Goal: Task Accomplishment & Management: Use online tool/utility

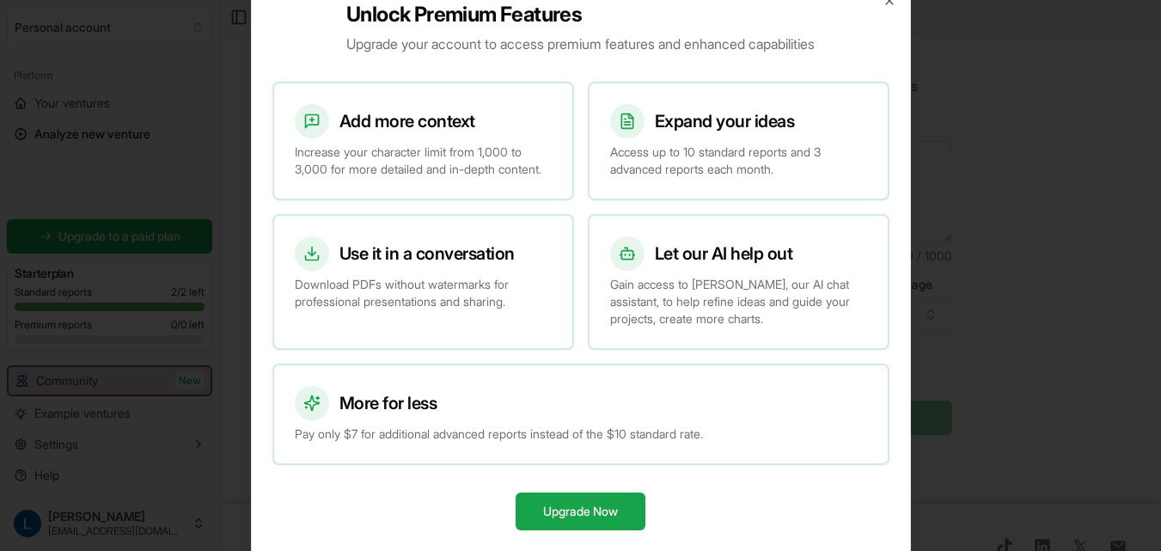
click at [1026, 205] on div at bounding box center [580, 275] width 1161 height 551
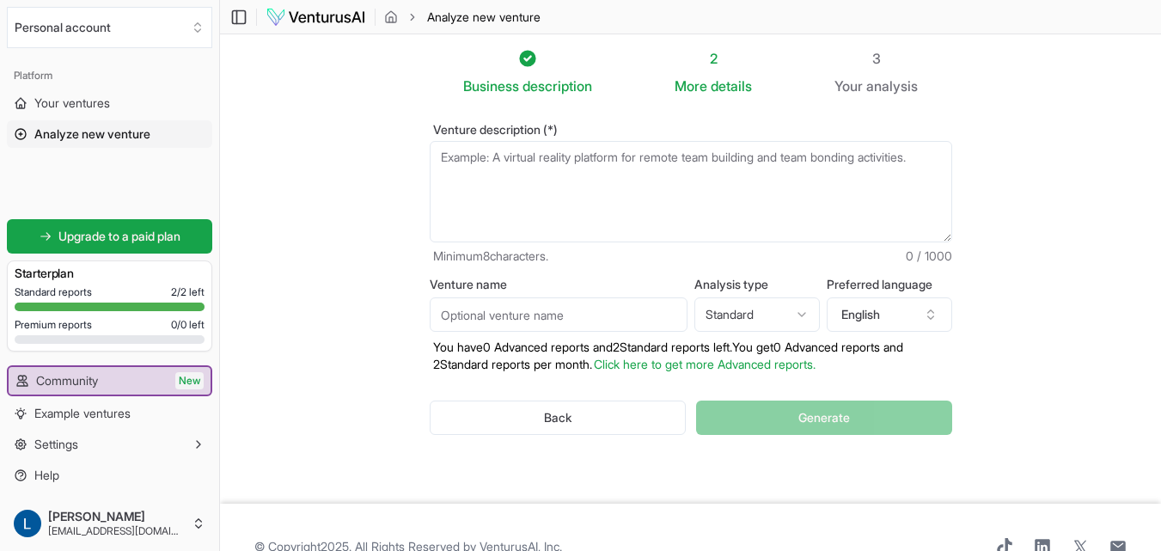
click at [305, 21] on img at bounding box center [316, 17] width 101 height 21
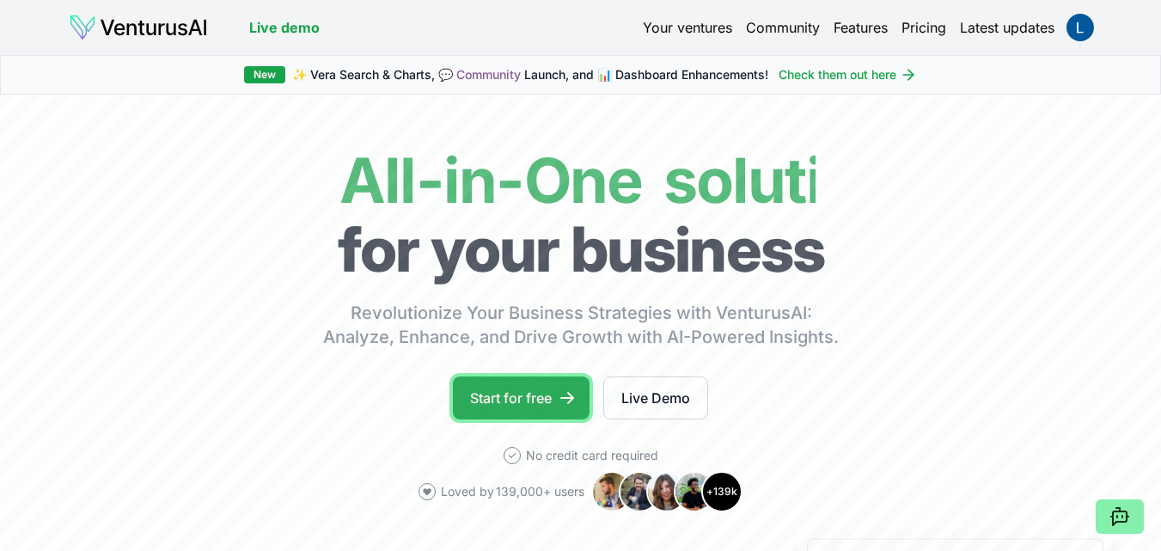
click at [548, 398] on link "Start for free" at bounding box center [521, 397] width 137 height 43
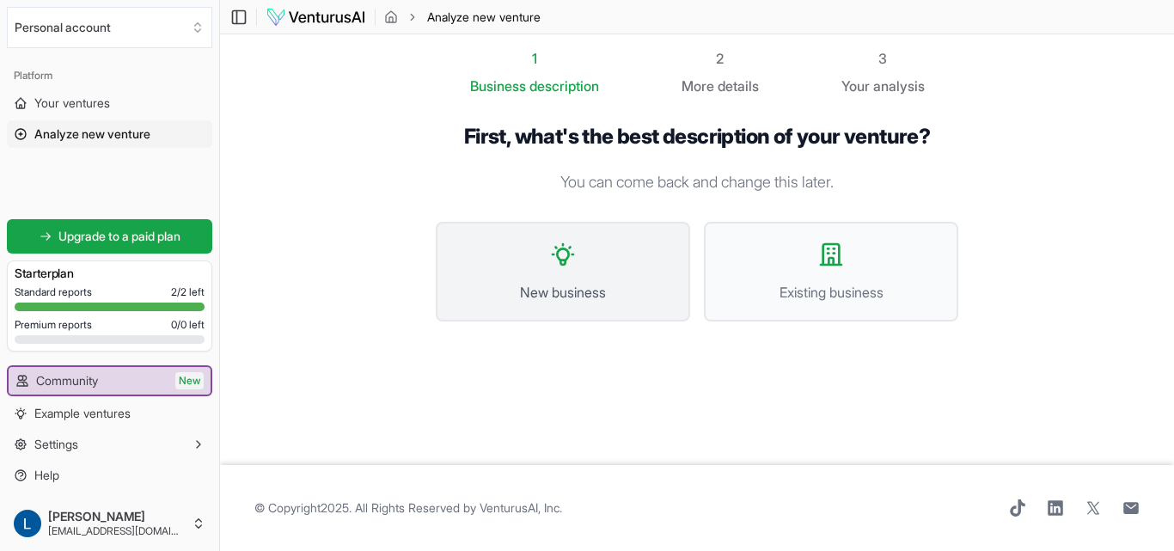
click at [560, 282] on span "New business" at bounding box center [563, 292] width 217 height 21
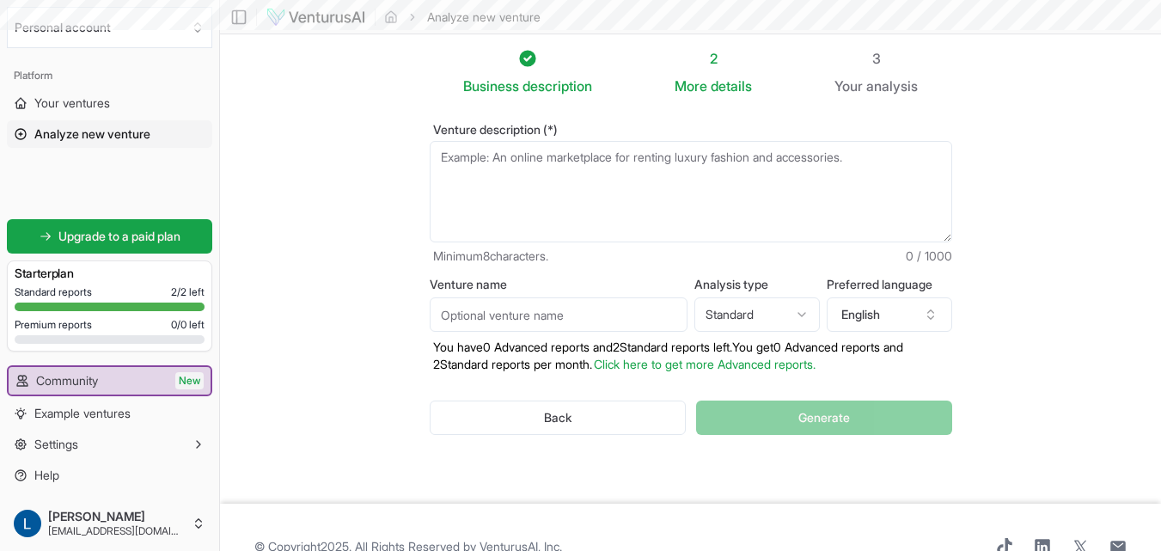
click at [510, 187] on textarea "Venture description (*)" at bounding box center [691, 191] width 523 height 101
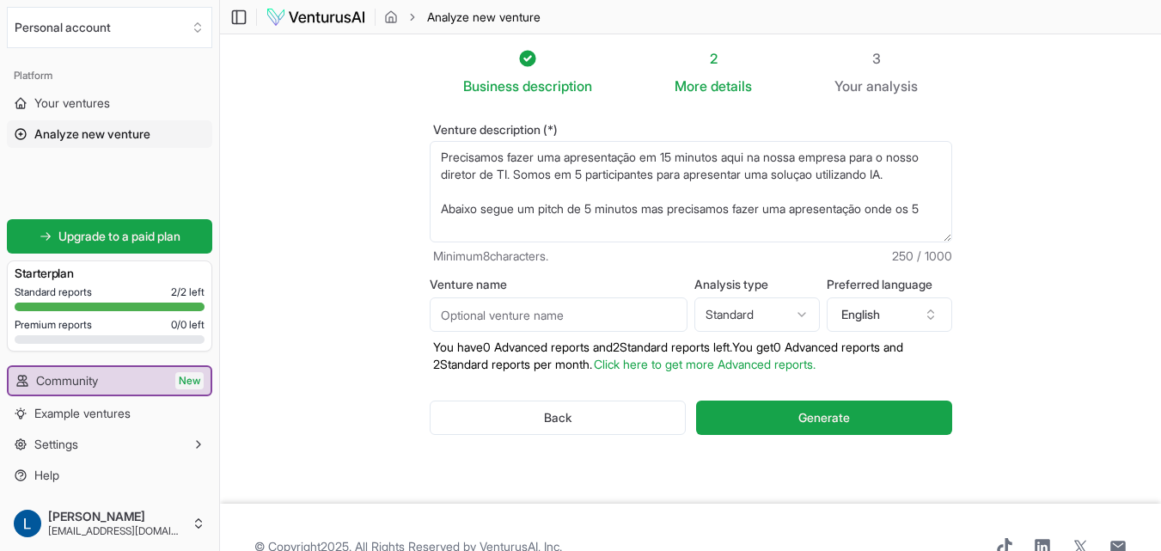
scroll to position [9, 0]
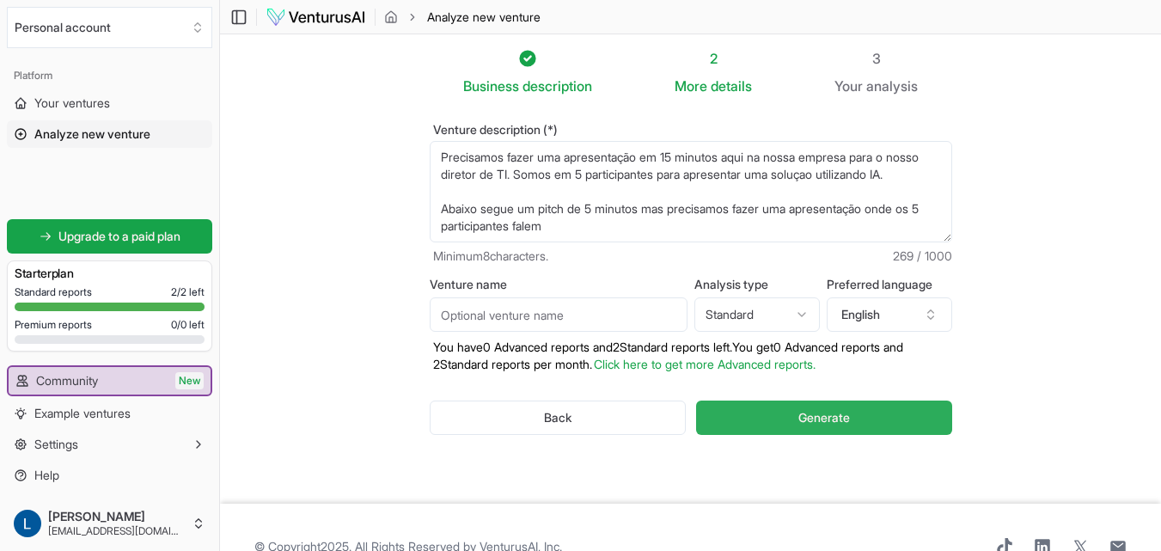
type textarea "Precisamos fazer uma apresentação em 15 minutos aqui na nossa empresa para o no…"
click at [836, 419] on span "Generate" at bounding box center [825, 417] width 52 height 17
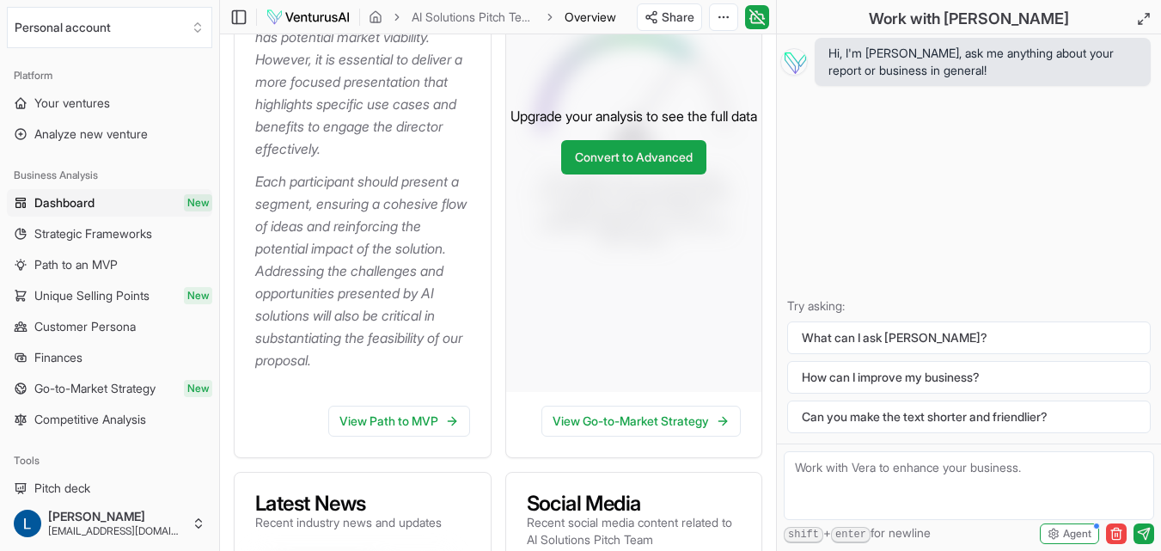
scroll to position [602, 0]
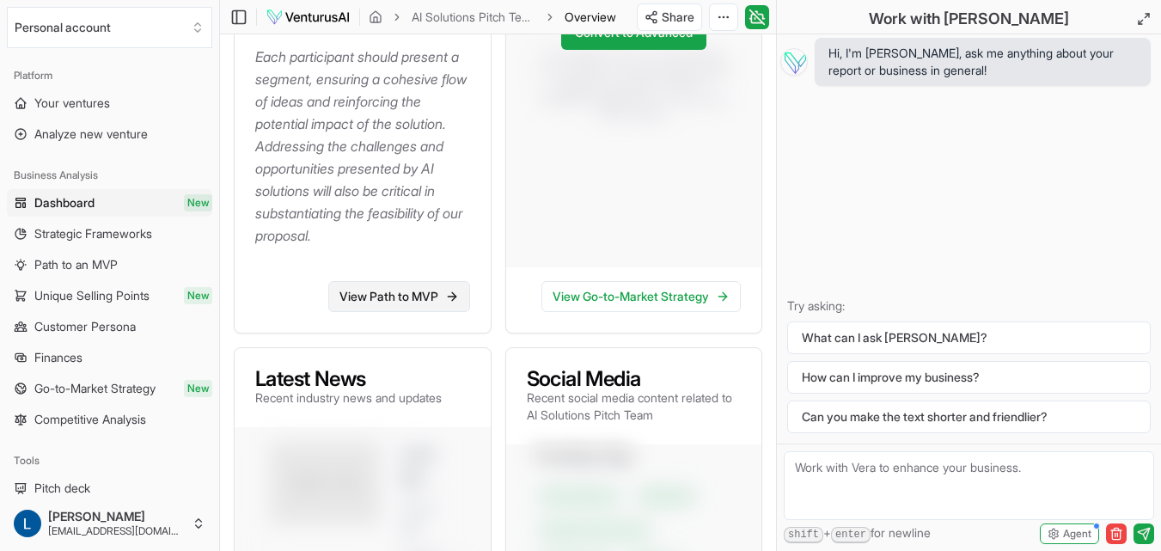
click at [414, 294] on link "View Path to MVP" at bounding box center [399, 296] width 142 height 31
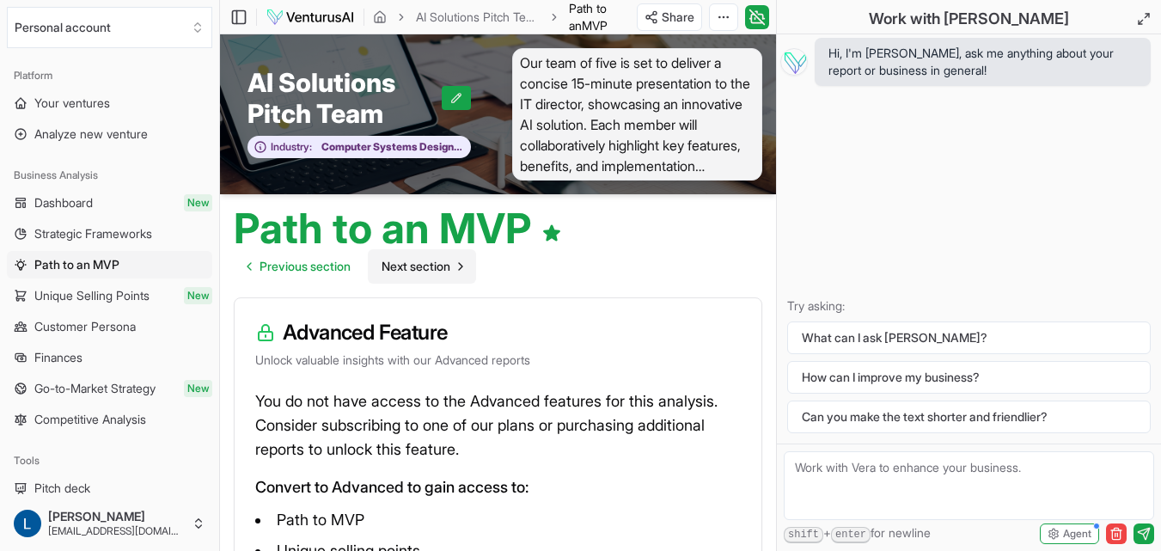
click at [438, 263] on span "Next section" at bounding box center [416, 266] width 69 height 17
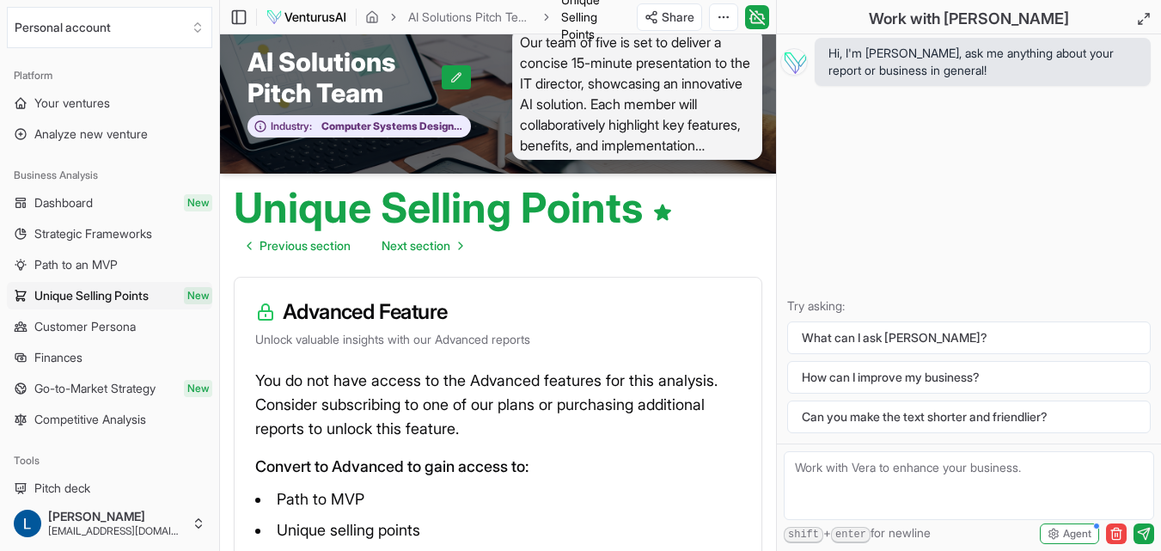
scroll to position [252, 0]
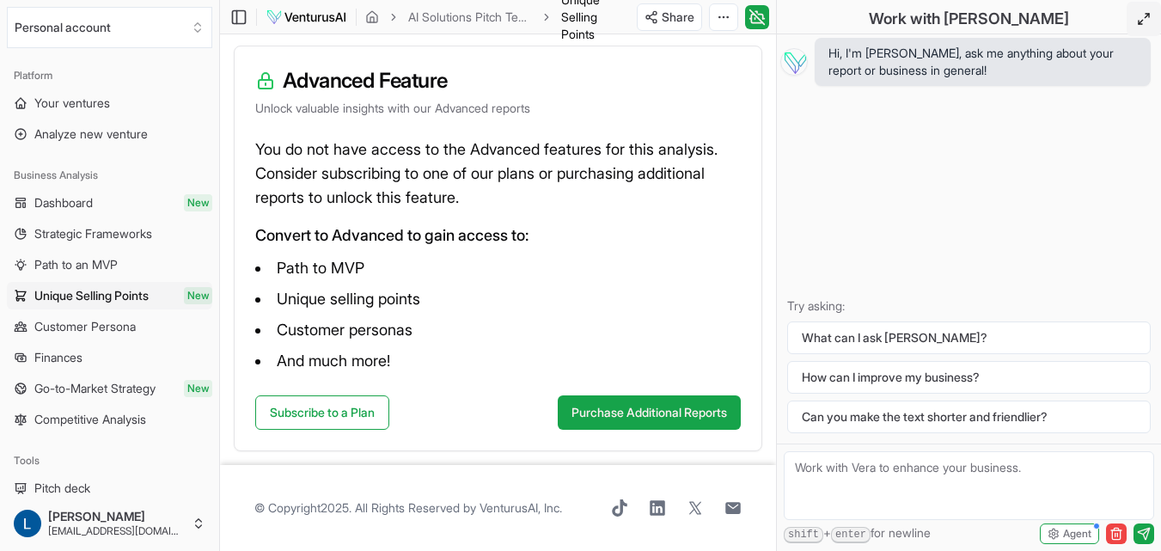
click at [1141, 21] on icon at bounding box center [1144, 19] width 14 height 14
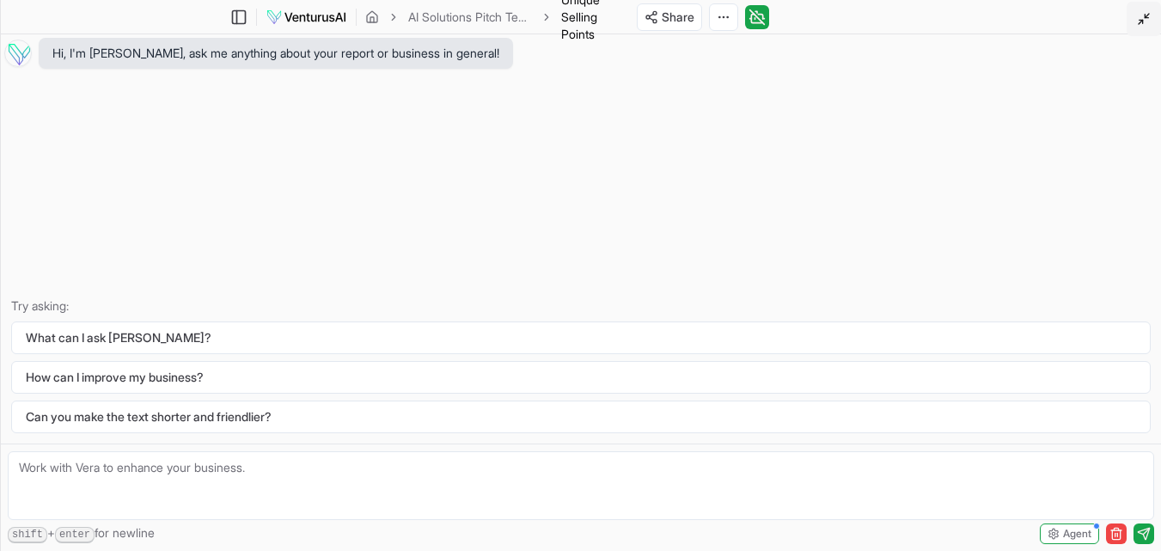
click at [1143, 22] on polyline at bounding box center [1141, 21] width 3 height 3
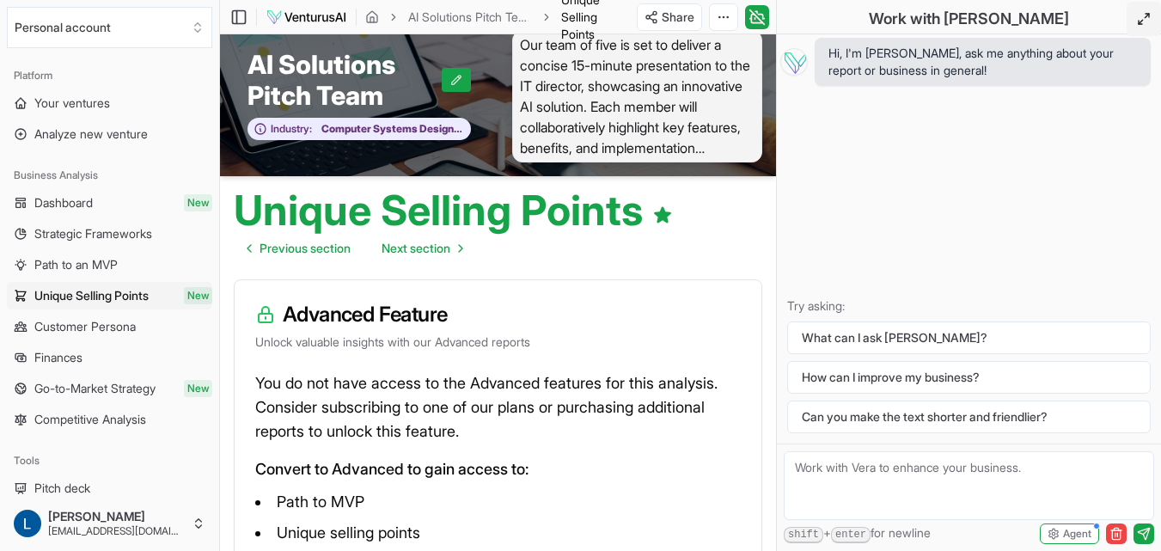
scroll to position [0, 0]
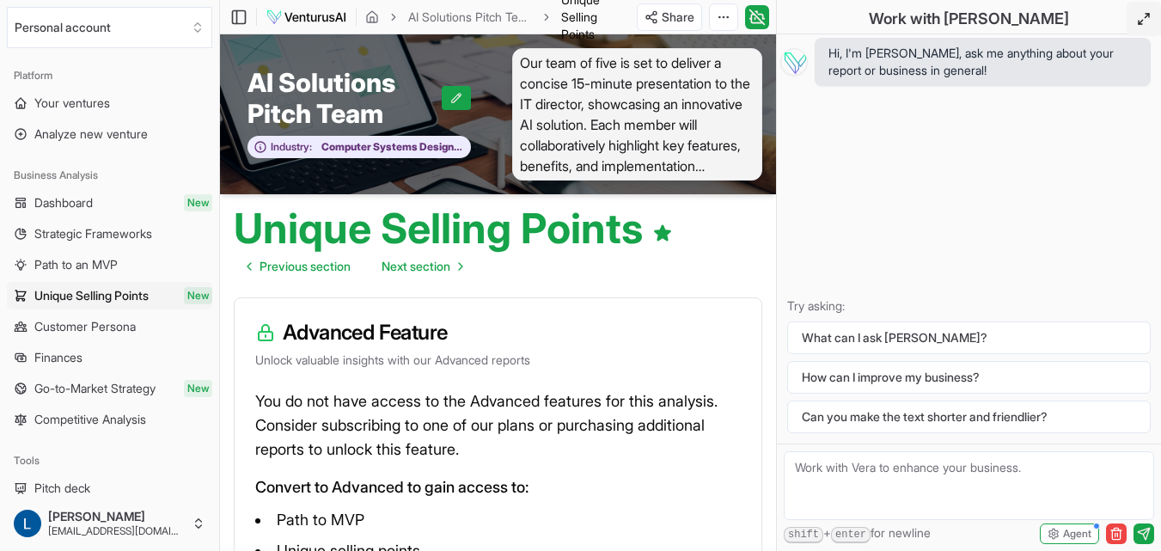
click at [324, 108] on span "AI Solutions Pitch Team" at bounding box center [345, 98] width 194 height 62
click at [293, 255] on link "Previous section" at bounding box center [299, 266] width 131 height 34
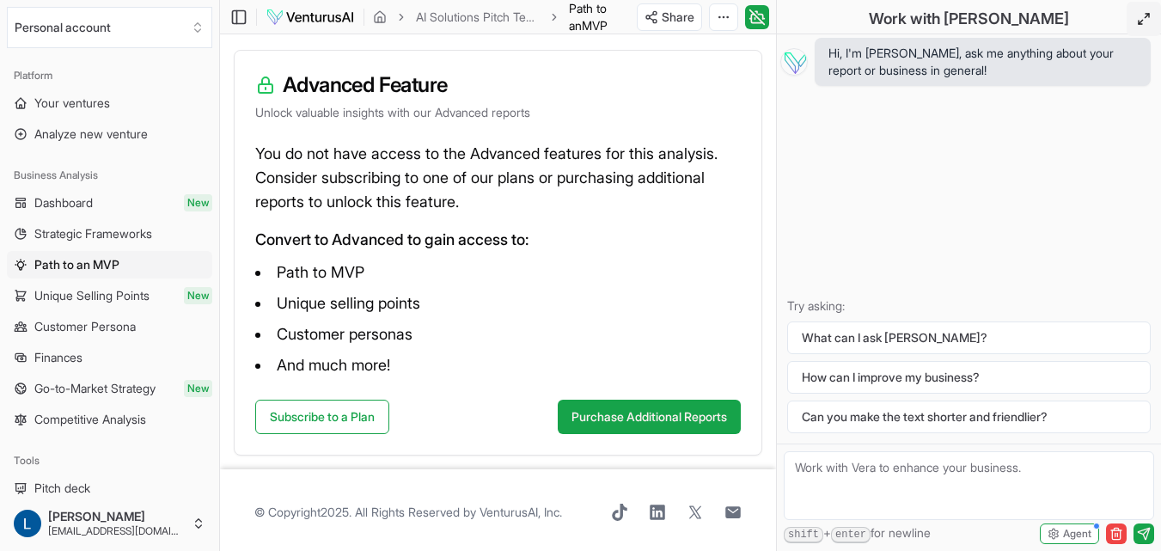
scroll to position [252, 0]
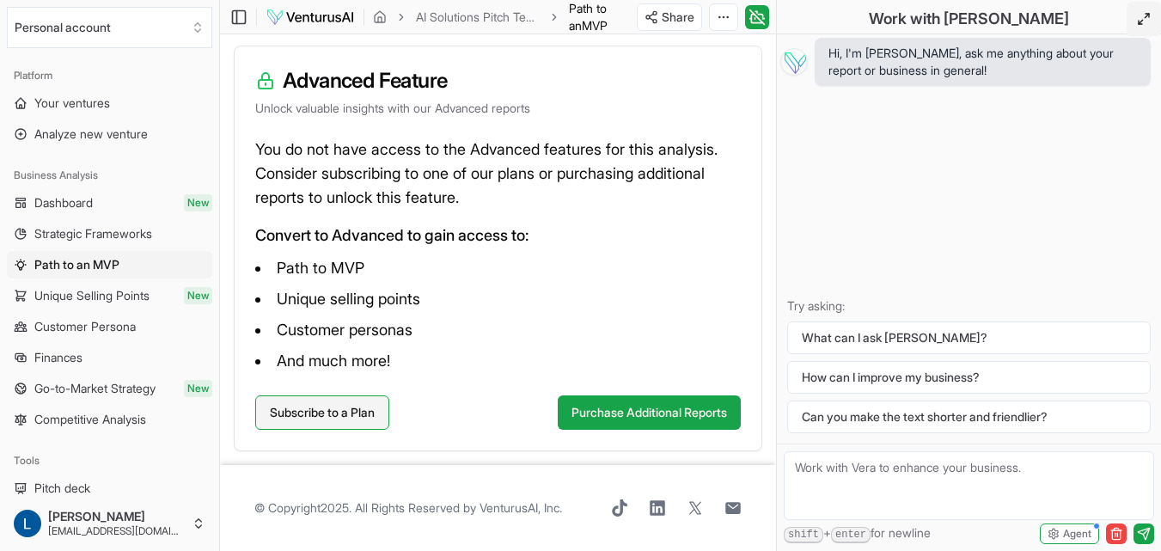
click at [309, 413] on link "Subscribe to a Plan" at bounding box center [322, 412] width 134 height 34
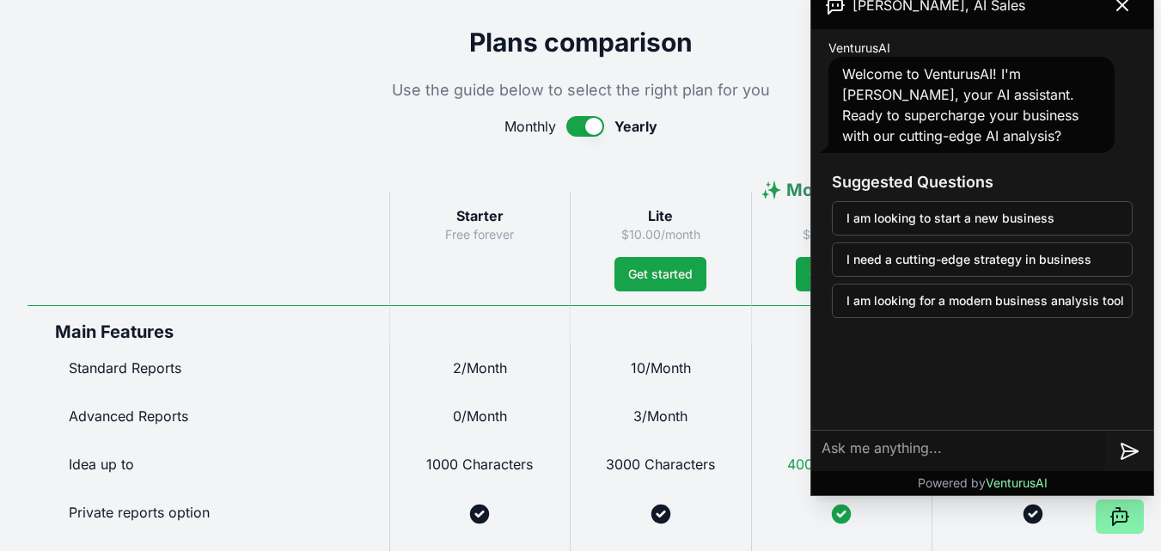
scroll to position [688, 0]
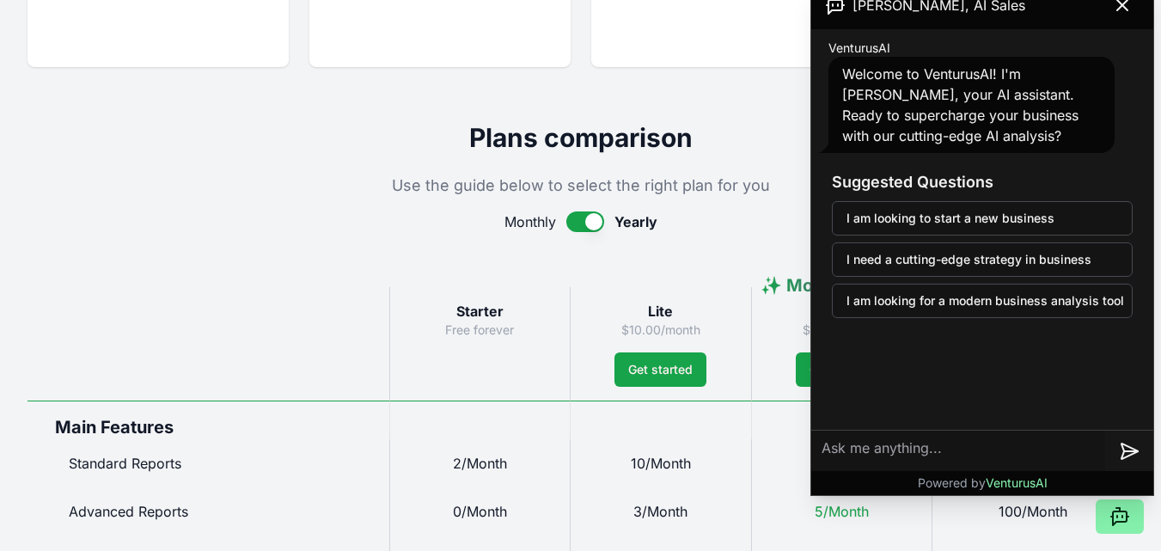
click at [1121, 7] on icon at bounding box center [1122, 5] width 10 height 10
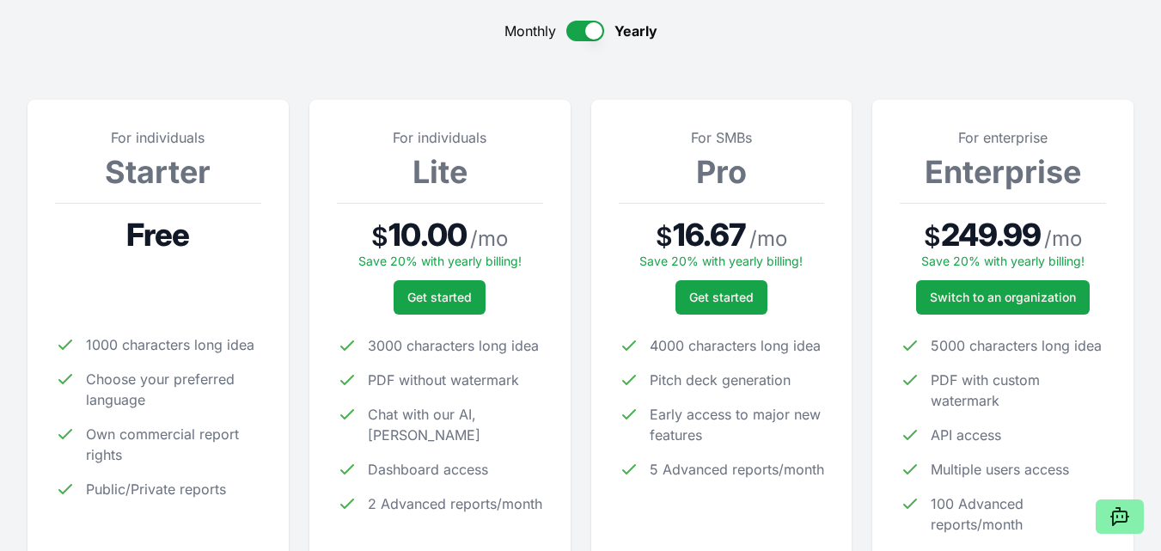
scroll to position [0, 0]
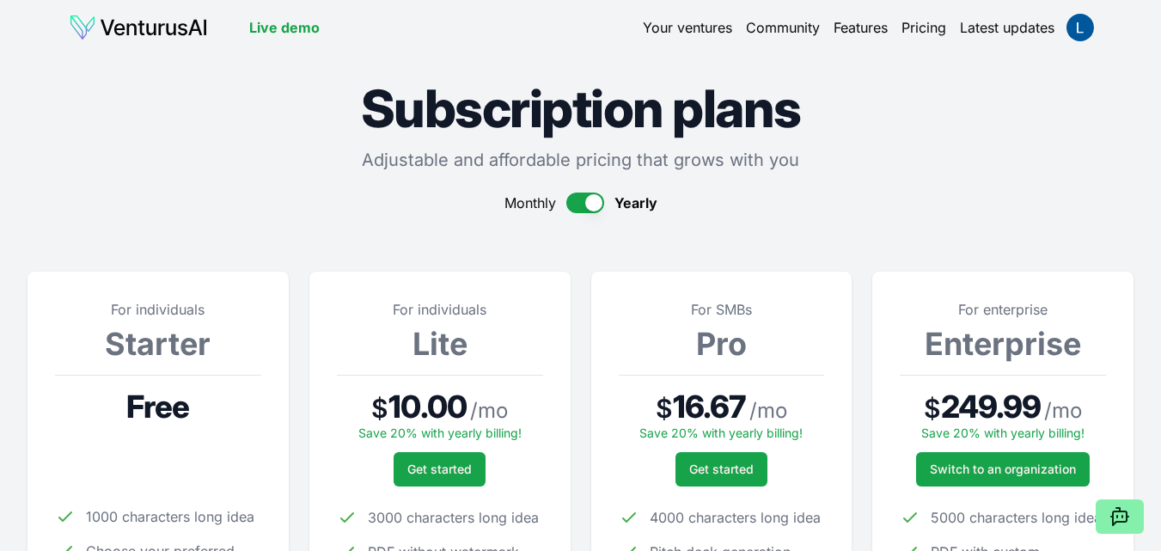
click at [233, 367] on div "For individuals Starter Free 1000 characters long idea Choose your preferred la…" at bounding box center [158, 513] width 206 height 428
click at [187, 366] on div "For individuals Starter Free 1000 characters long idea Choose your preferred la…" at bounding box center [158, 513] width 206 height 428
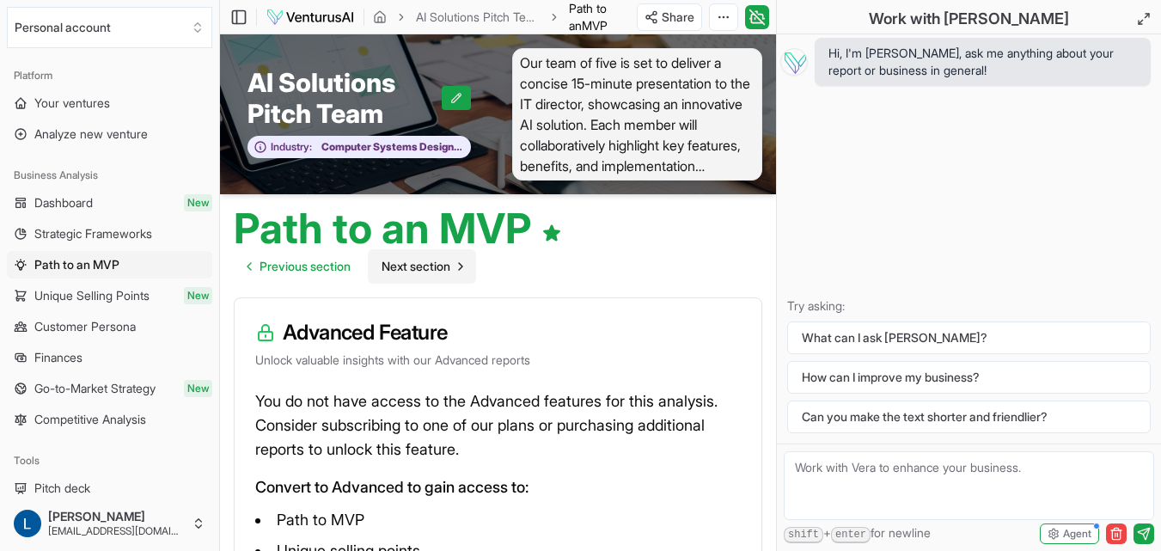
click at [445, 263] on span "Next section" at bounding box center [416, 266] width 69 height 17
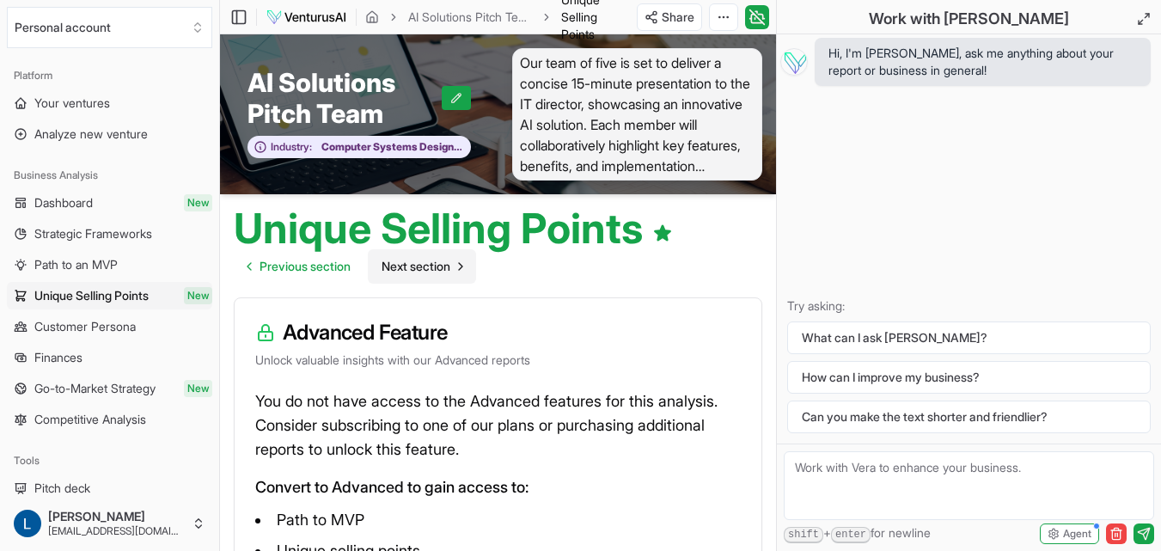
click at [445, 267] on span "Next section" at bounding box center [416, 266] width 69 height 17
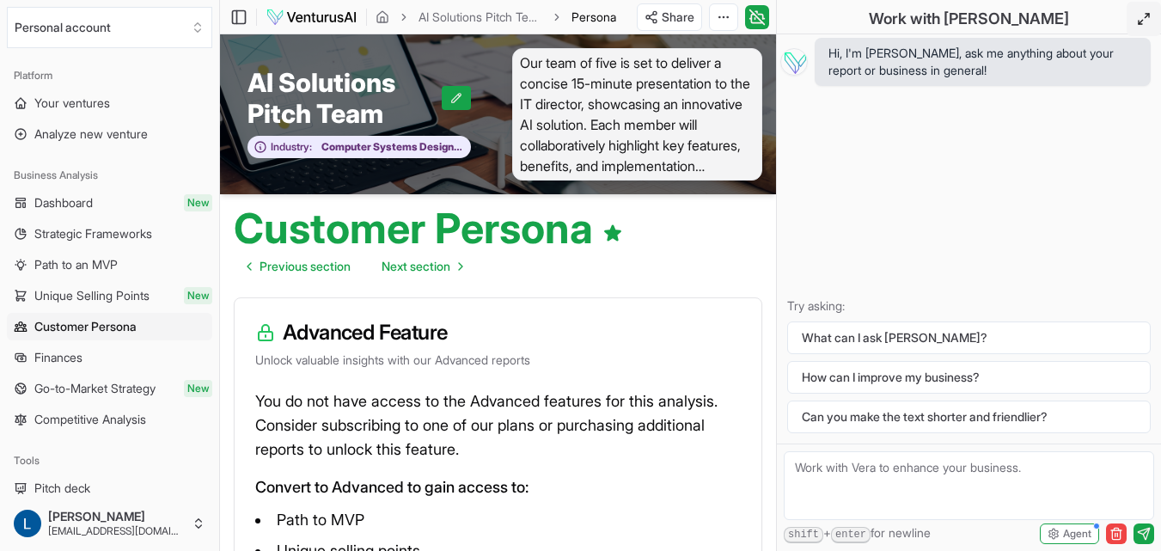
click at [1143, 19] on icon at bounding box center [1144, 19] width 14 height 14
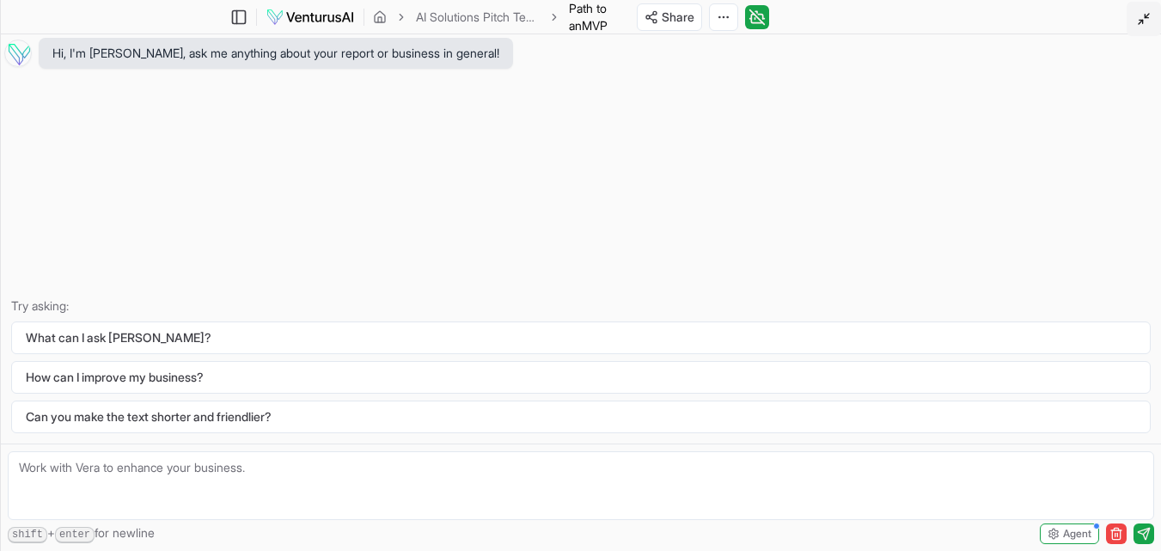
click at [324, 14] on img at bounding box center [310, 17] width 89 height 21
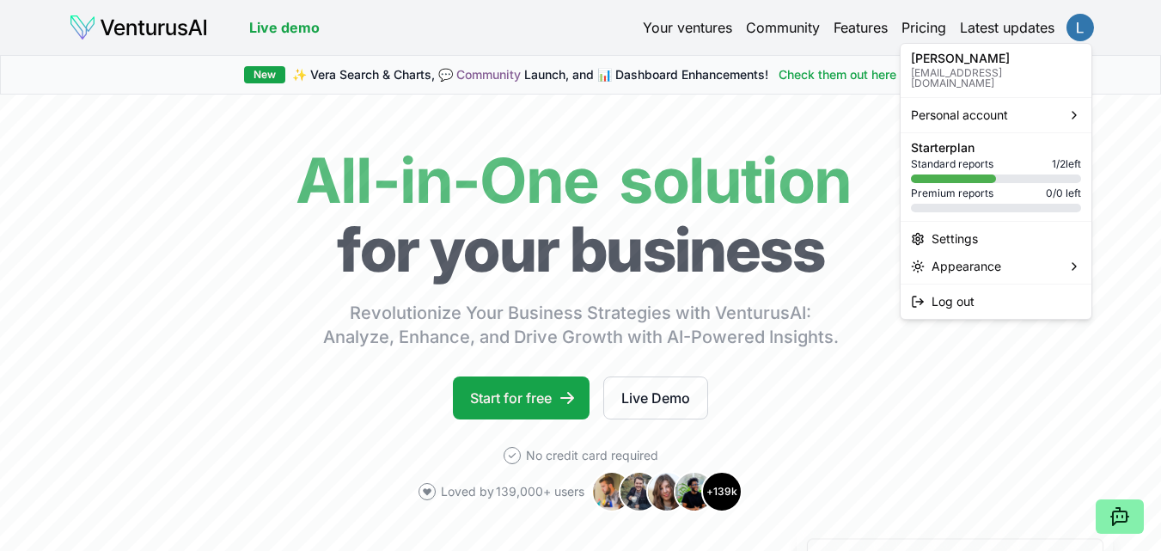
click at [1081, 28] on html "We value your privacy We use cookies to enhance your browsing experience, serve…" at bounding box center [580, 275] width 1161 height 551
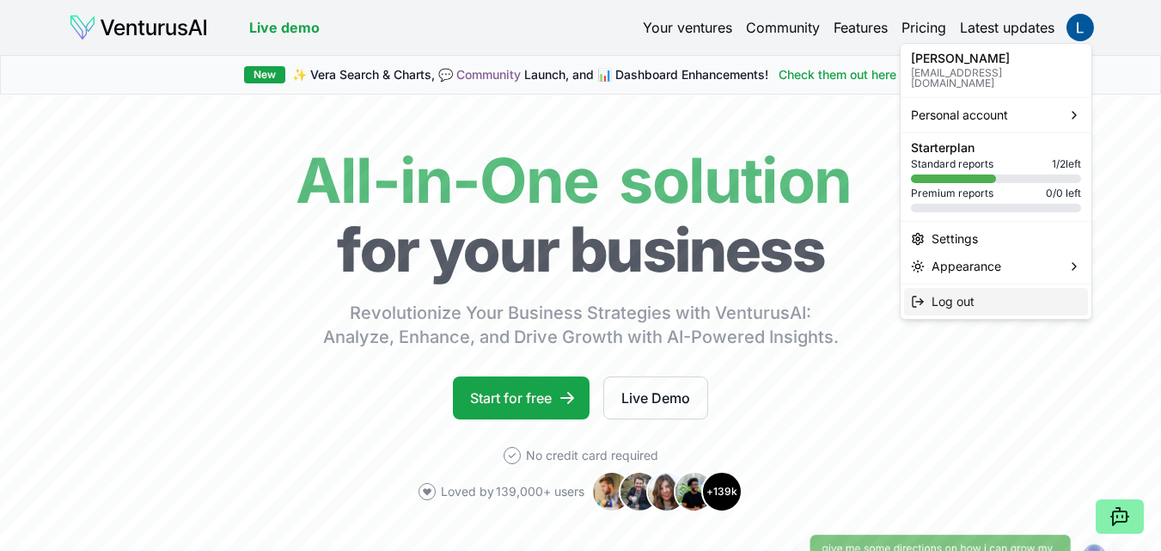
click at [965, 295] on span "Log out" at bounding box center [953, 301] width 43 height 17
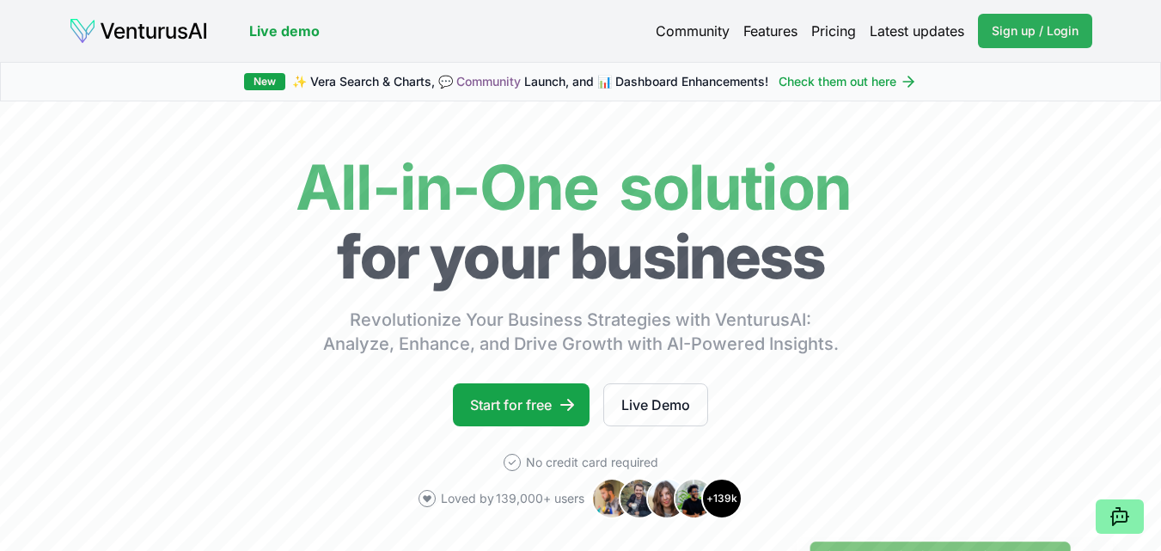
click at [1046, 33] on span "Sign up / Login" at bounding box center [1035, 30] width 87 height 17
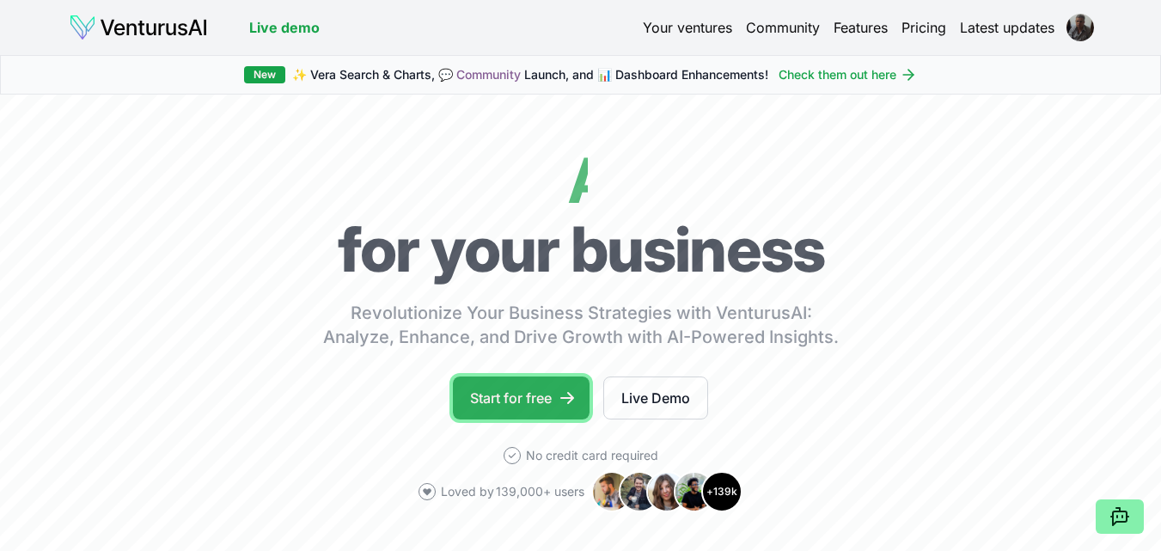
click at [530, 399] on link "Start for free" at bounding box center [521, 397] width 137 height 43
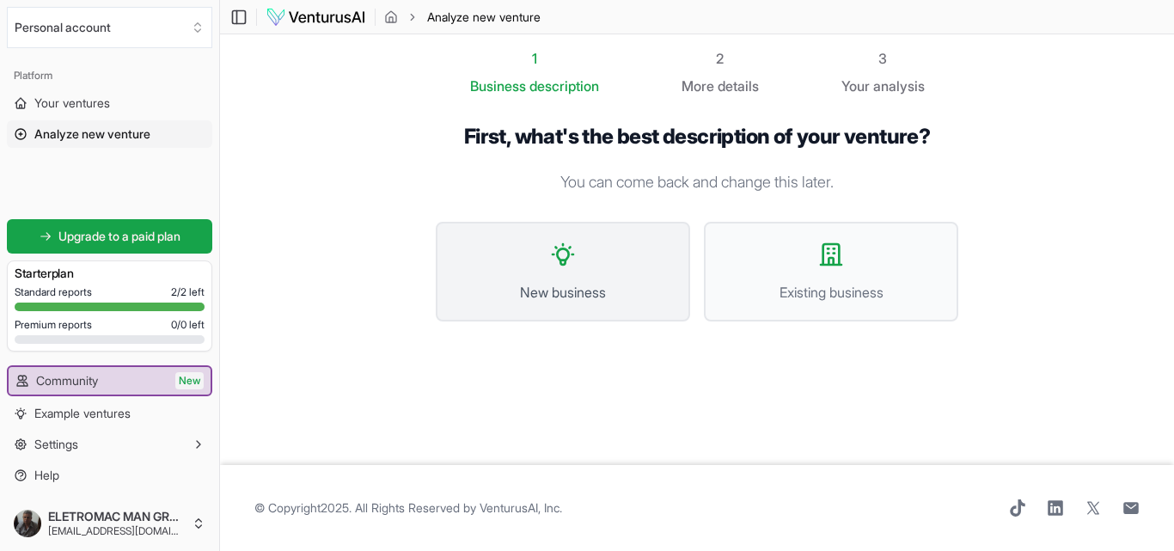
click at [566, 279] on button "New business" at bounding box center [563, 272] width 254 height 100
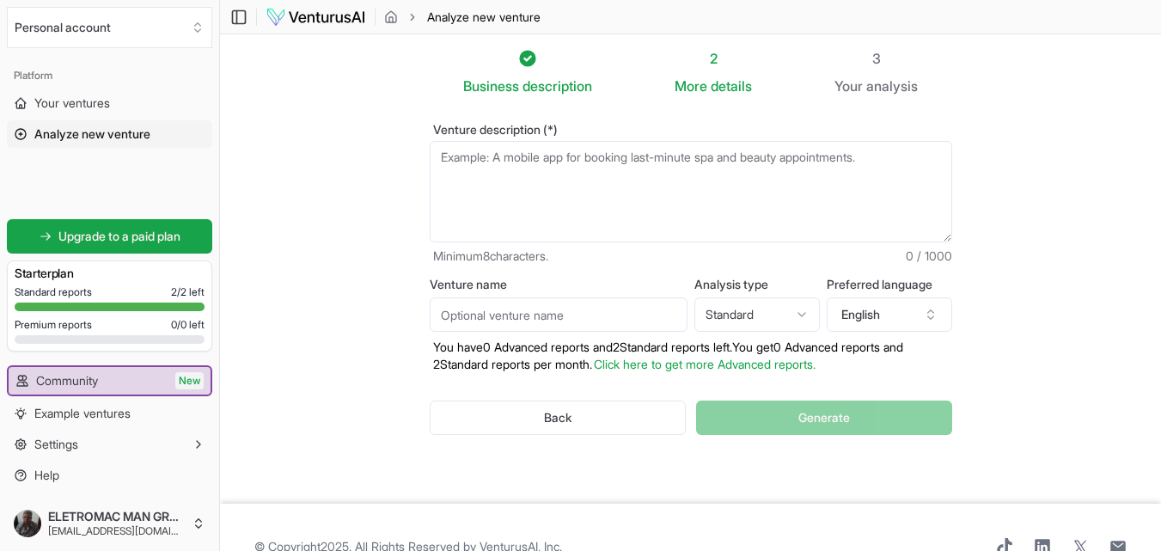
click at [506, 196] on textarea "Venture description (*)" at bounding box center [691, 191] width 523 height 101
click at [651, 194] on textarea "Venture description (*)" at bounding box center [691, 191] width 523 height 101
type textarea "F"
paste textarea "1. Abertura (30s) – Chamar atenção “Hoje, 40% do tempo dos nossos analistas de …"
type textarea "1. Abertura (30s) – Chamar atenção “Hoje, 40% do tempo dos nossos analistas de …"
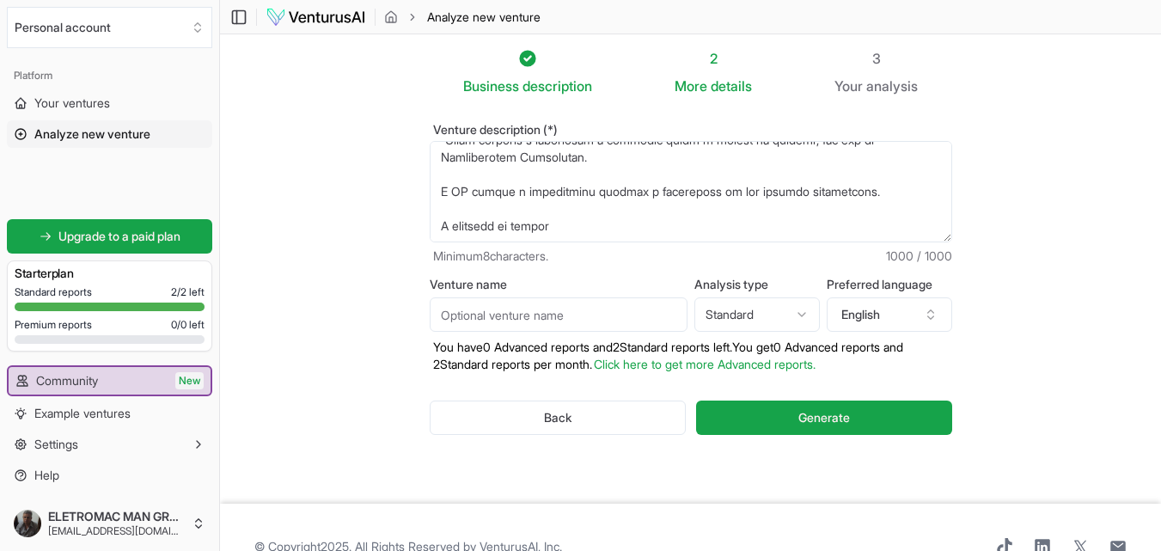
scroll to position [327, 0]
click at [470, 195] on textarea "Venture description (*)" at bounding box center [691, 191] width 523 height 101
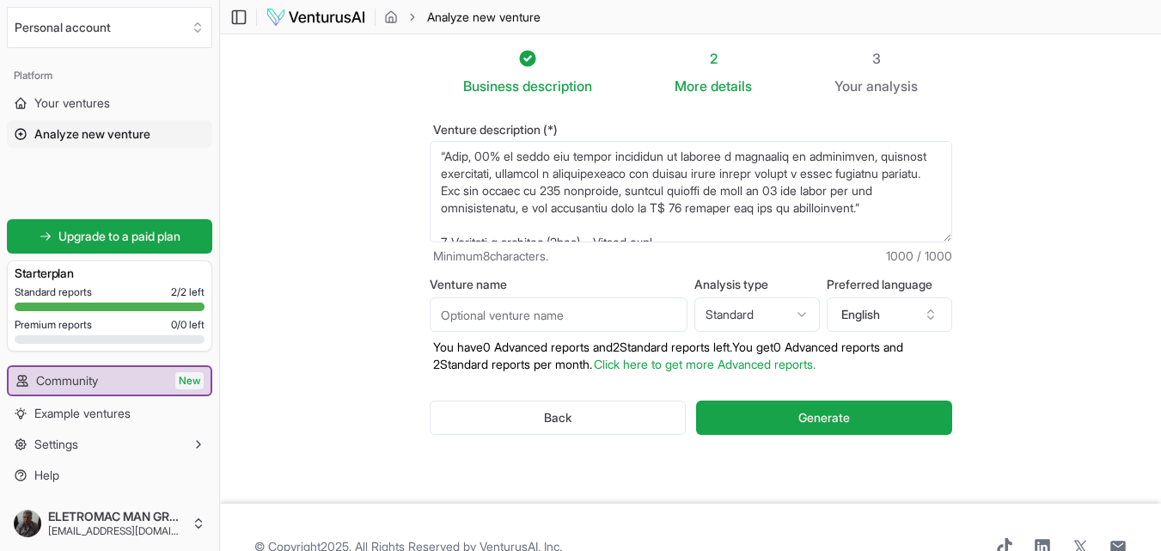
scroll to position [0, 0]
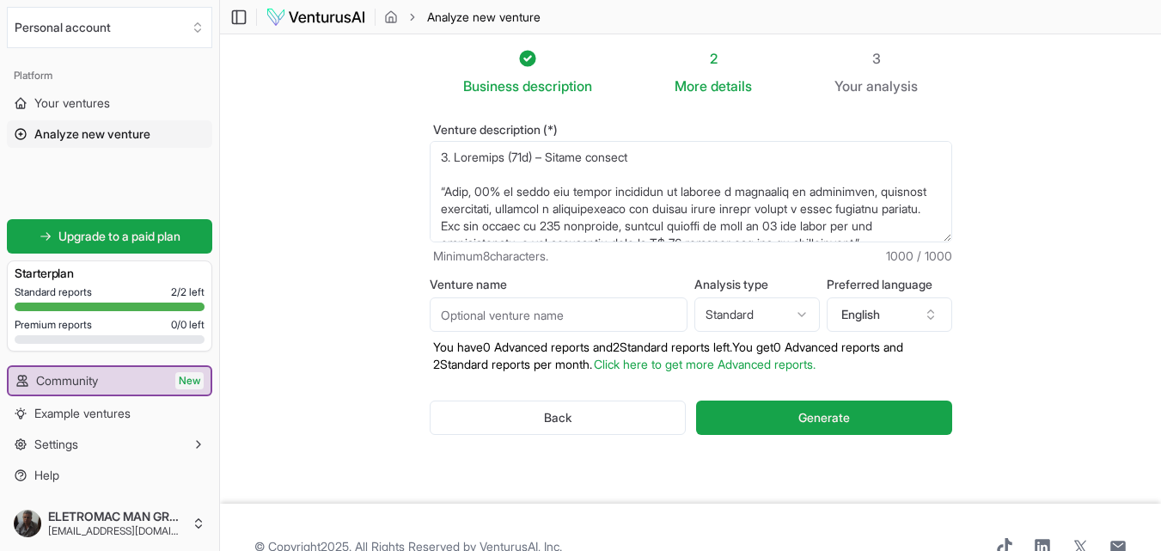
drag, startPoint x: 591, startPoint y: 232, endPoint x: 348, endPoint y: 72, distance: 290.4
click at [348, 72] on section "Business description 2 More details 3 Your analysis Venture description (*) Min…" at bounding box center [690, 268] width 941 height 469
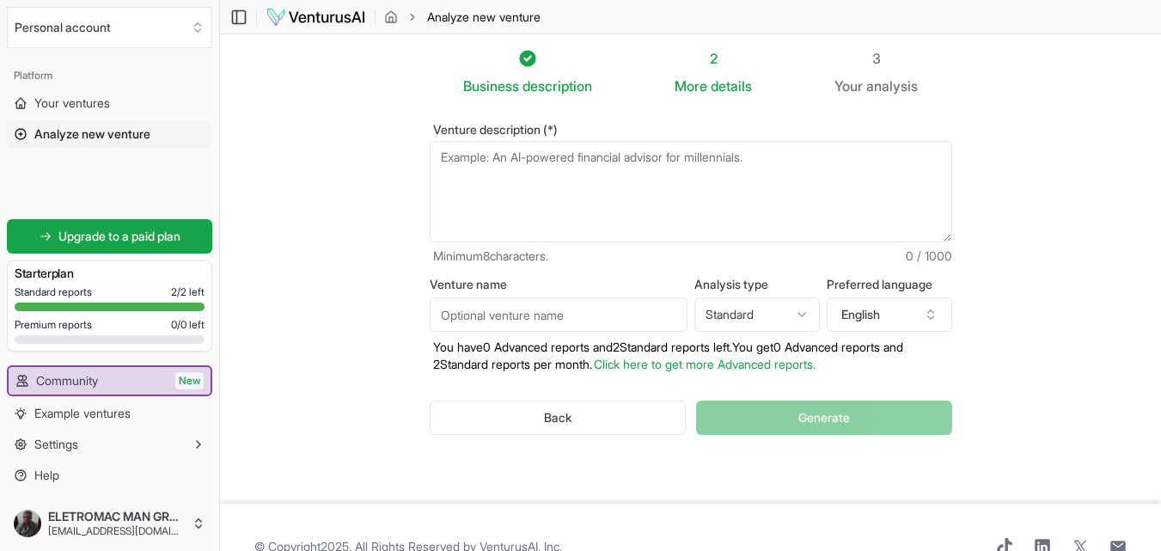
click at [525, 192] on textarea "Venture description (*)" at bounding box center [691, 191] width 523 height 101
paste textarea "1. Abertura (30s) – Chamar atenção “Hoje, 40% do tempo dos nossos analistas de …"
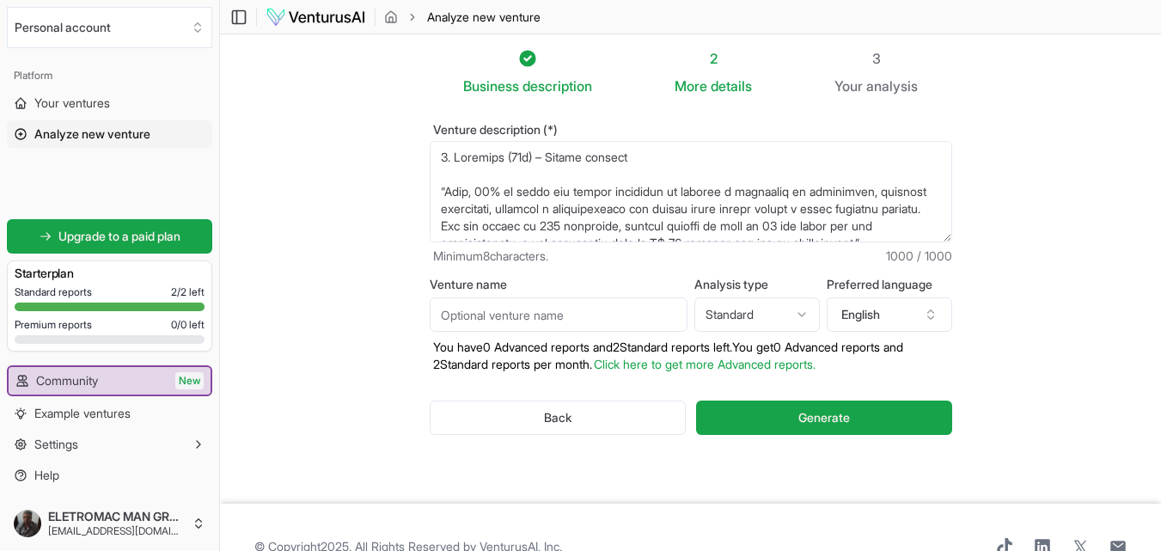
drag, startPoint x: 483, startPoint y: 171, endPoint x: 528, endPoint y: 162, distance: 45.5
click at [483, 168] on textarea "Venture description (*)" at bounding box center [691, 191] width 523 height 101
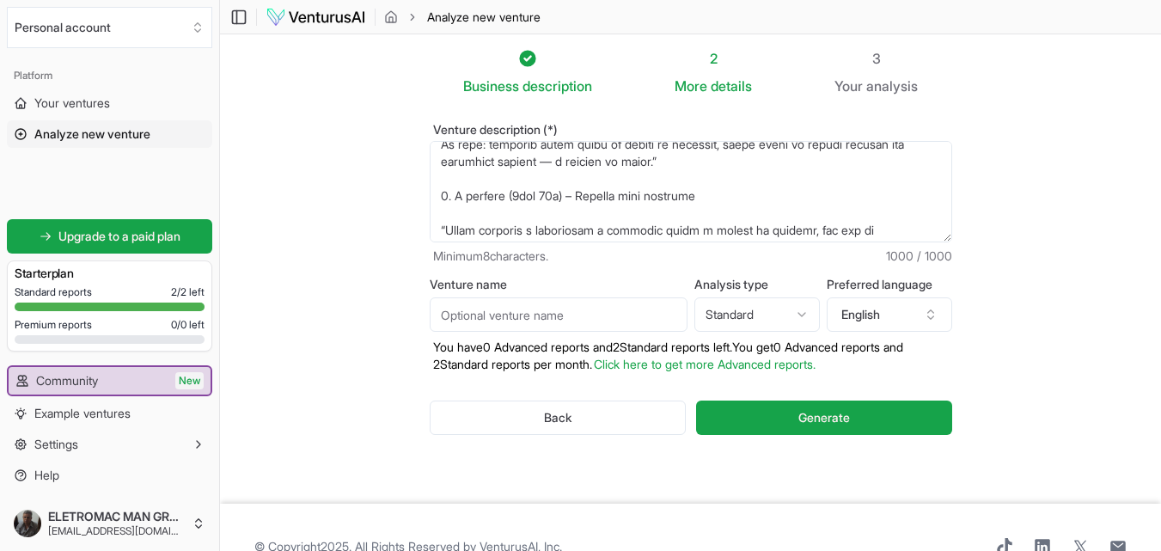
scroll to position [258, 0]
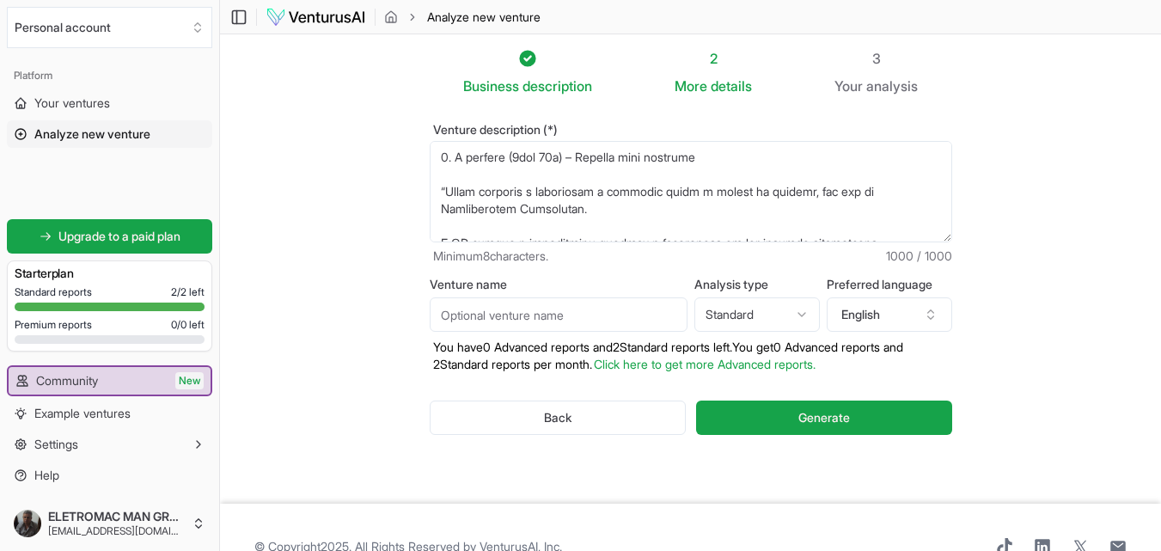
click at [549, 193] on textarea "Venture description (*)" at bounding box center [691, 191] width 523 height 101
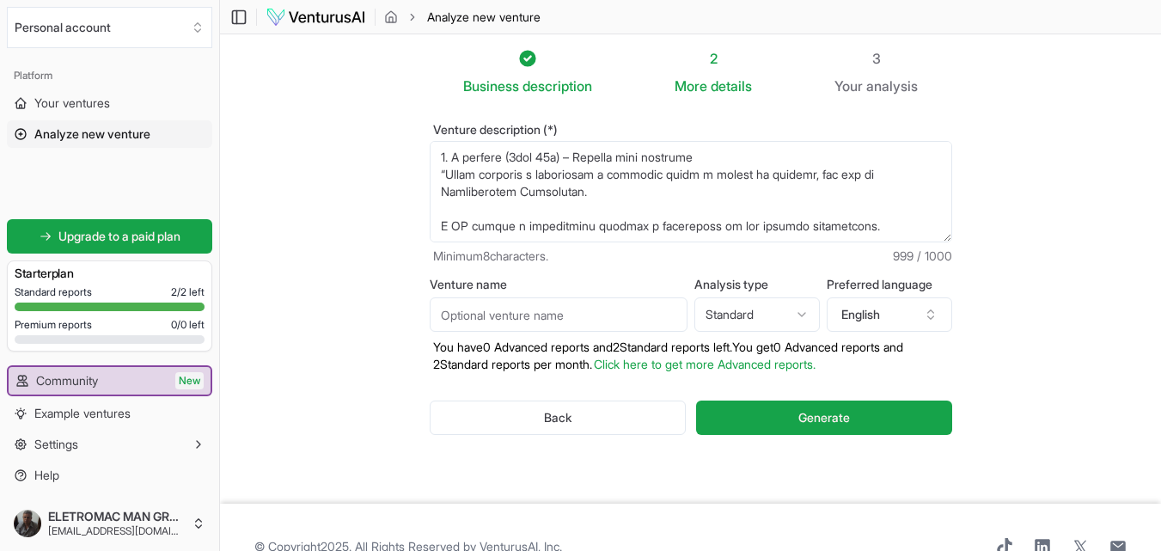
scroll to position [309, 0]
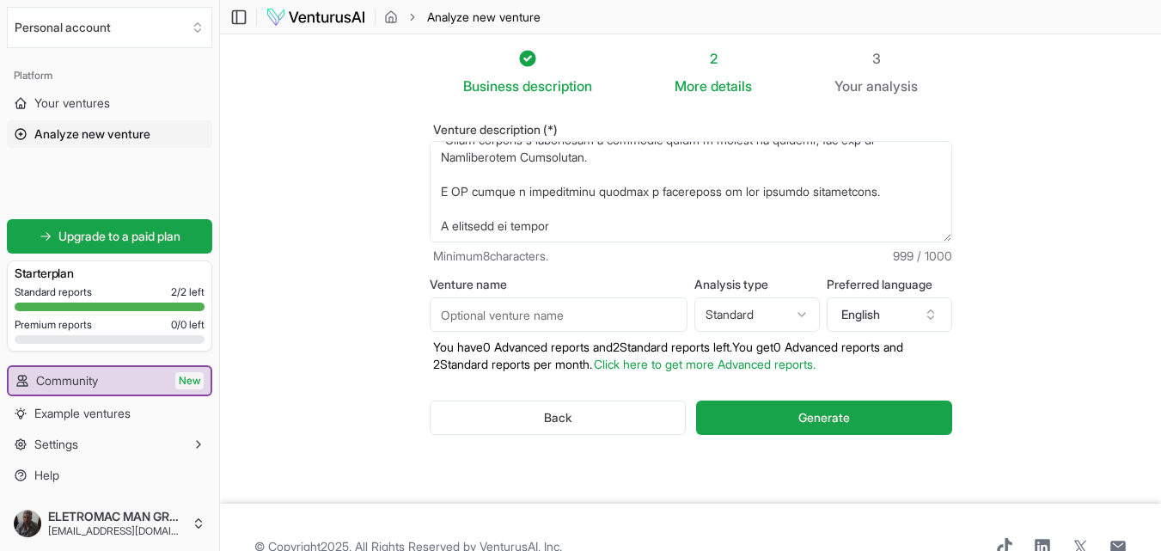
click at [479, 175] on textarea "Venture description (*)" at bounding box center [691, 191] width 523 height 101
click at [469, 217] on textarea "Venture description (*)" at bounding box center [691, 191] width 523 height 101
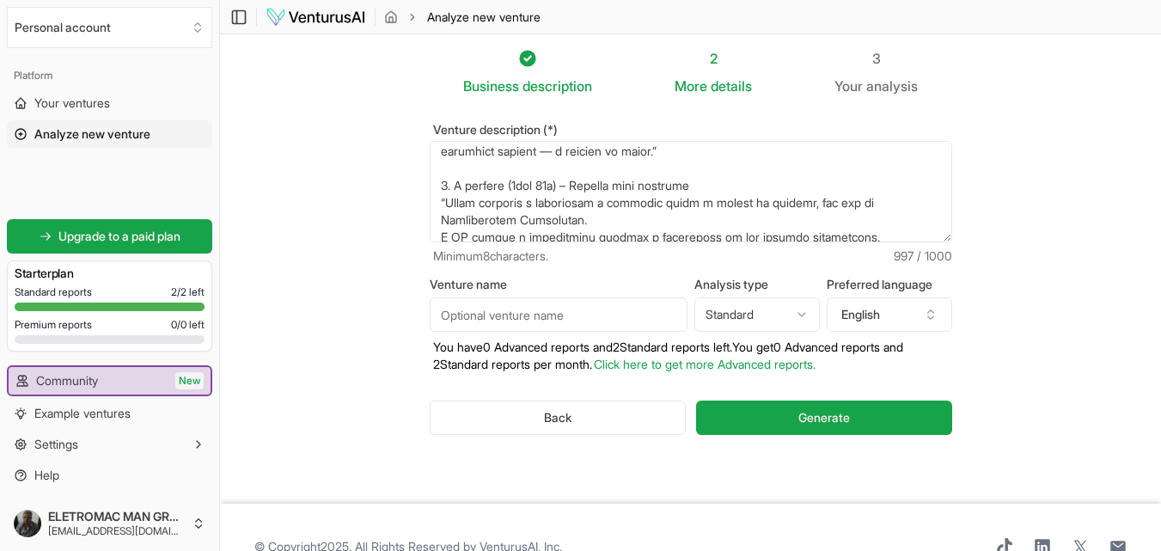
scroll to position [258, 0]
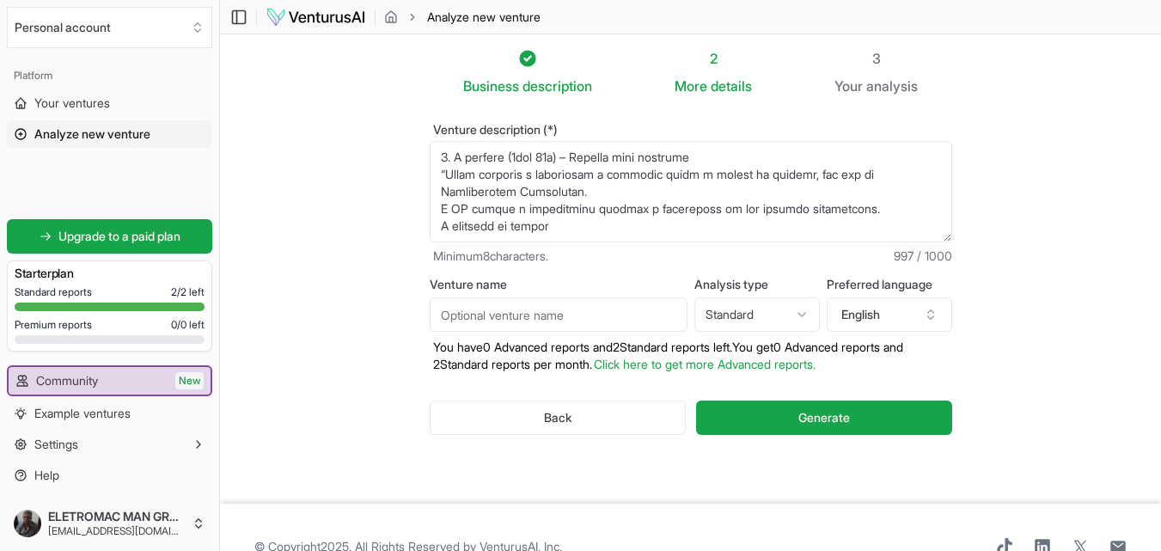
click at [457, 161] on textarea "Venture description (*)" at bounding box center [691, 191] width 523 height 101
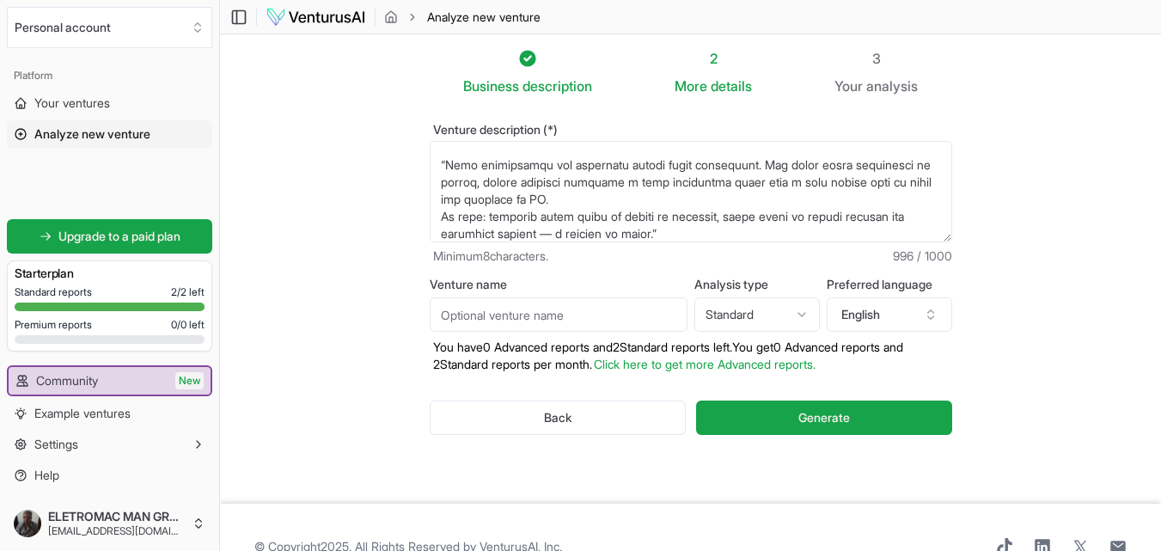
scroll to position [69, 0]
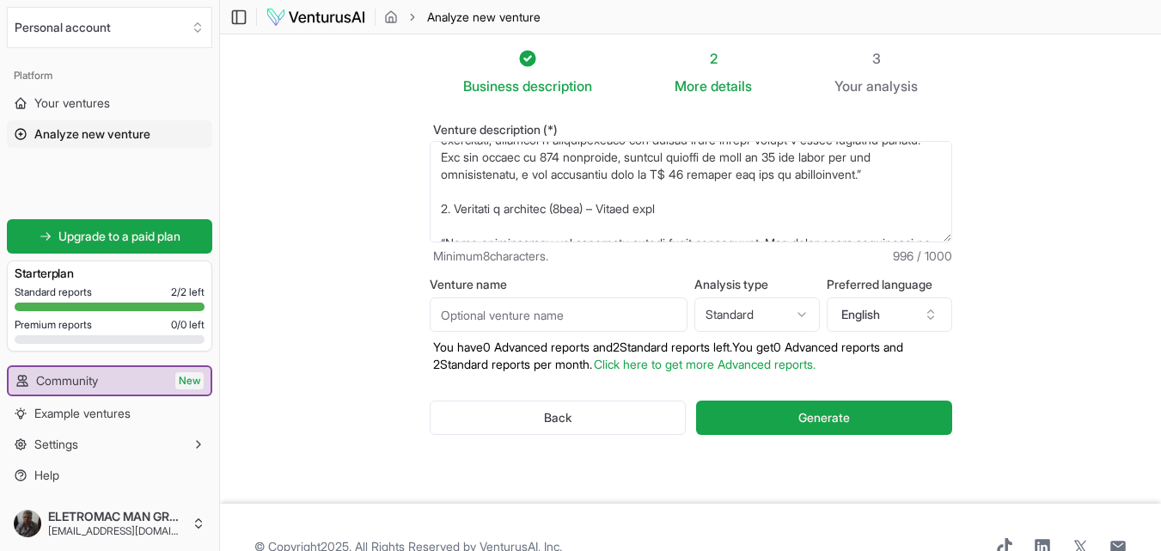
click at [469, 212] on textarea "Venture description (*)" at bounding box center [691, 191] width 523 height 101
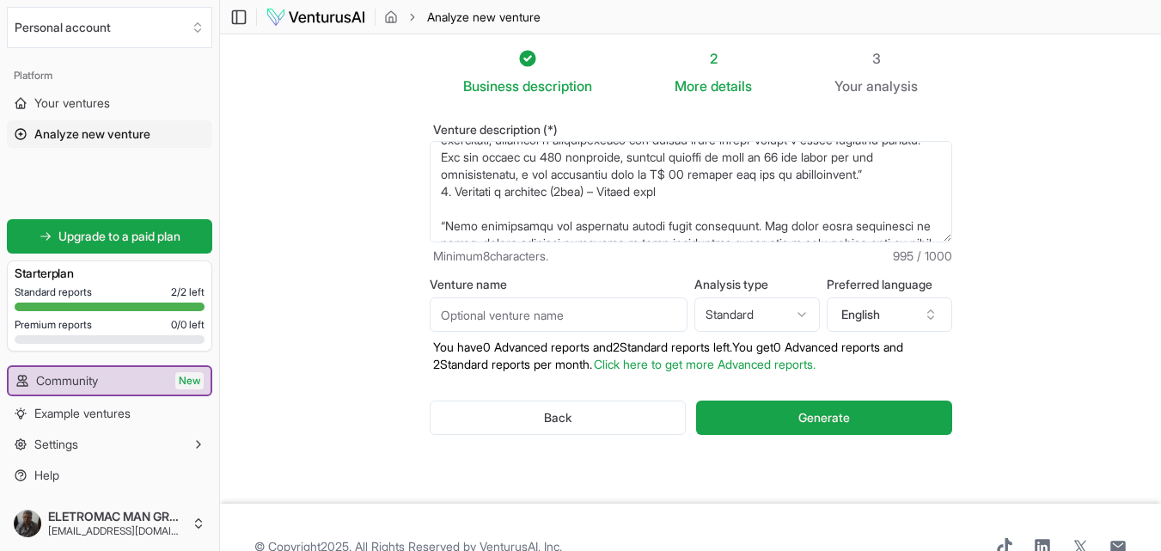
click at [468, 223] on textarea "Venture description (*)" at bounding box center [691, 191] width 523 height 101
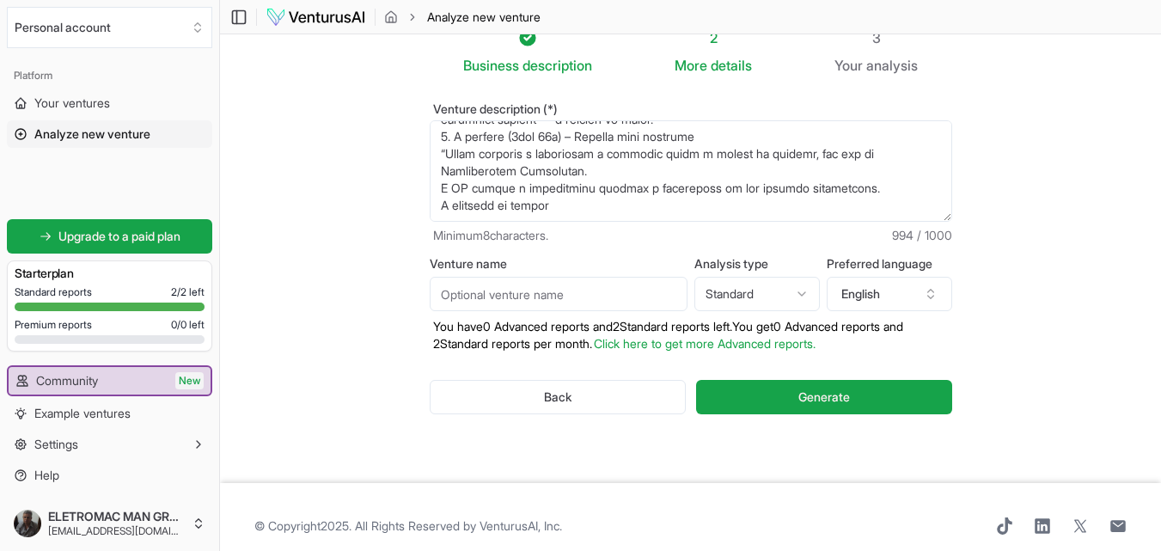
scroll to position [39, 0]
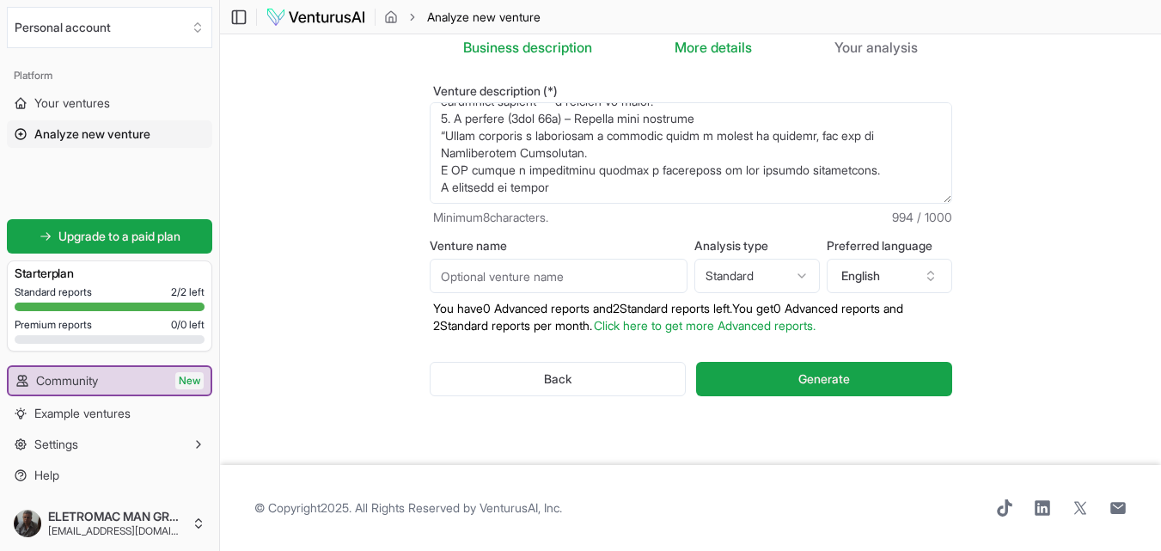
click at [615, 184] on textarea "Venture description (*)" at bounding box center [691, 152] width 523 height 101
drag, startPoint x: 572, startPoint y: 193, endPoint x: 388, endPoint y: 194, distance: 184.8
click at [388, 194] on section "Business description 2 More details 3 Your analysis Venture description (*) Min…" at bounding box center [690, 230] width 941 height 469
paste textarea "o atua"
click at [621, 199] on textarea "Venture description (*)" at bounding box center [691, 152] width 523 height 101
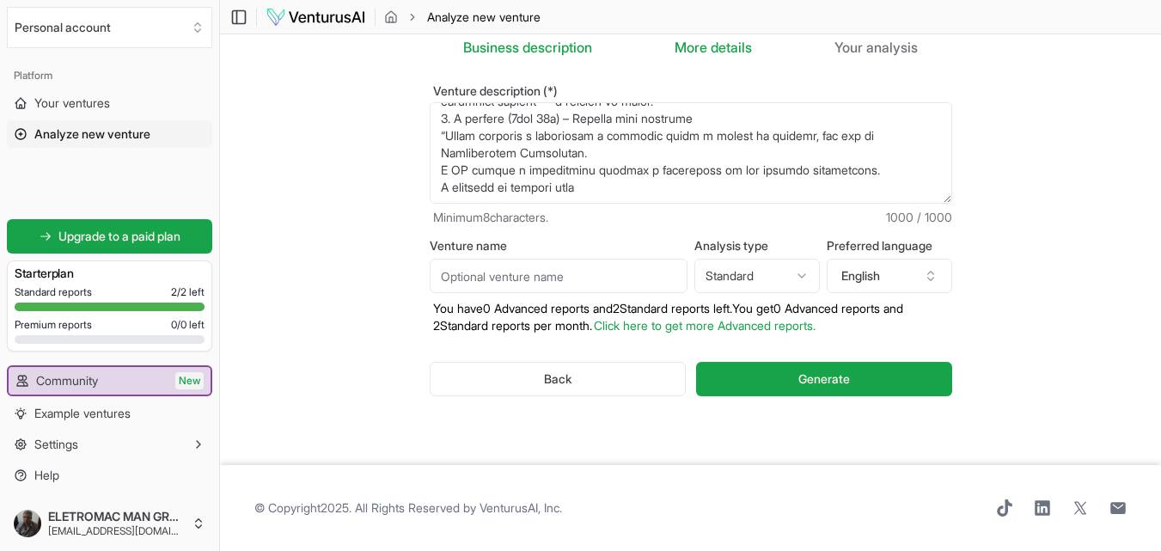
click at [620, 190] on textarea "Venture description (*)" at bounding box center [691, 152] width 523 height 101
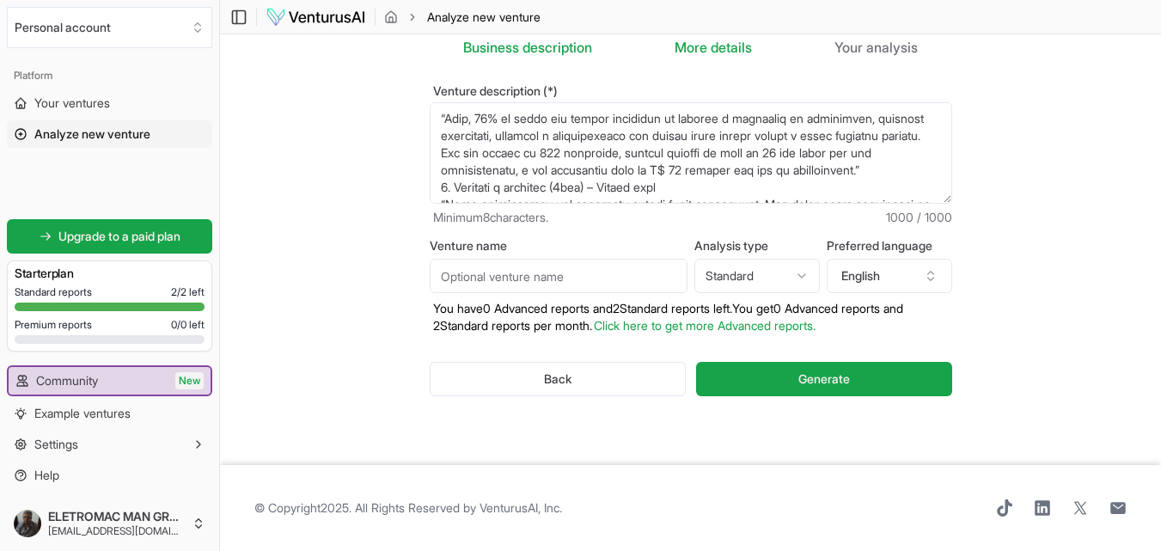
scroll to position [0, 0]
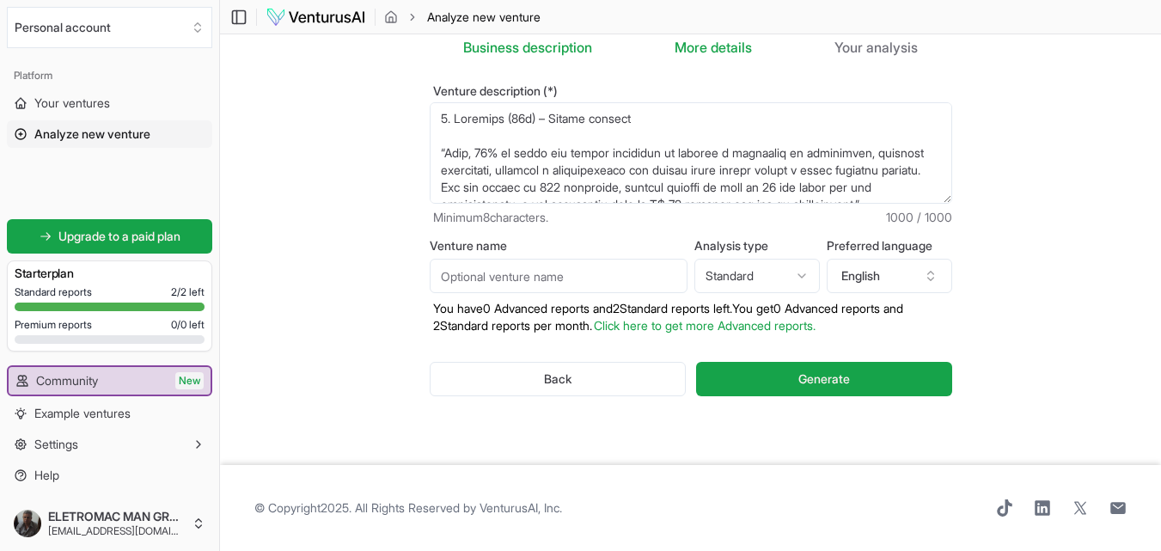
drag, startPoint x: 497, startPoint y: 130, endPoint x: 513, endPoint y: 132, distance: 16.4
click at [493, 130] on textarea "Venture description (*)" at bounding box center [691, 152] width 523 height 101
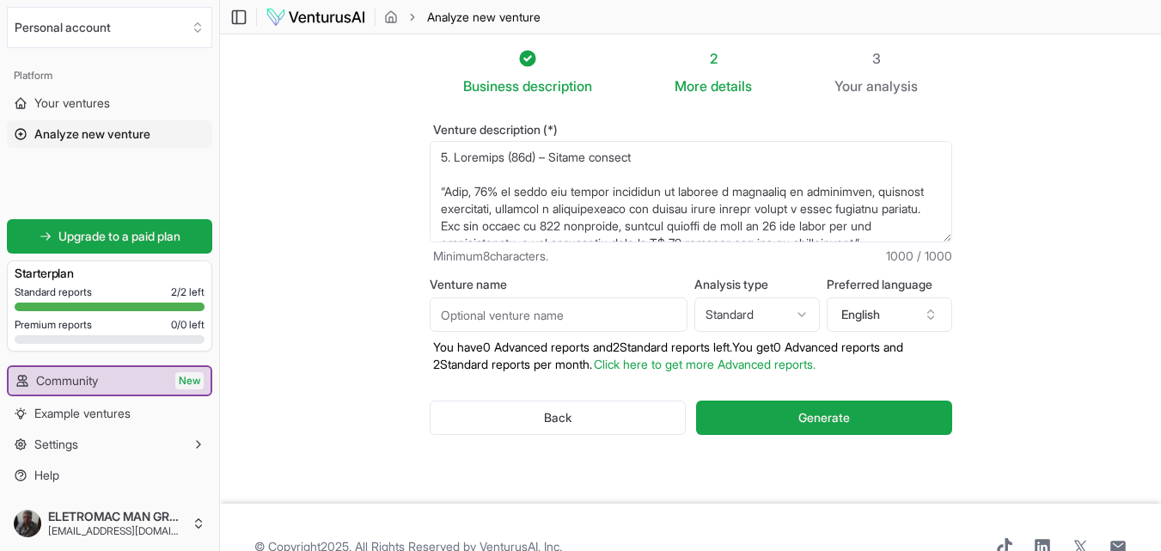
drag, startPoint x: 664, startPoint y: 163, endPoint x: 214, endPoint y: 138, distance: 451.1
click at [221, 148] on section "Business description 2 More details 3 Your analysis Venture description (*) Min…" at bounding box center [690, 268] width 941 height 469
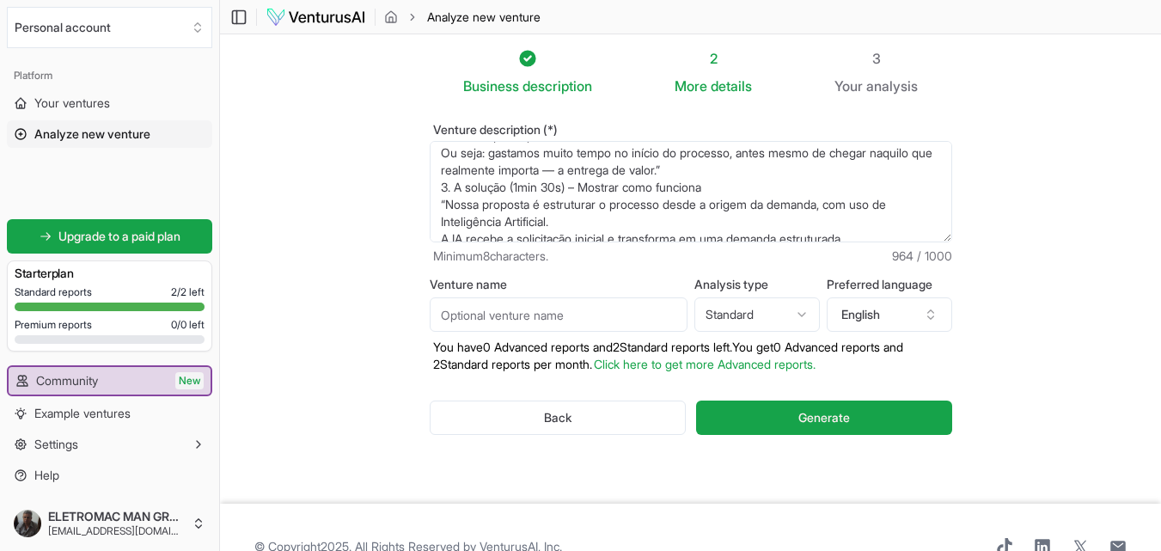
scroll to position [147, 0]
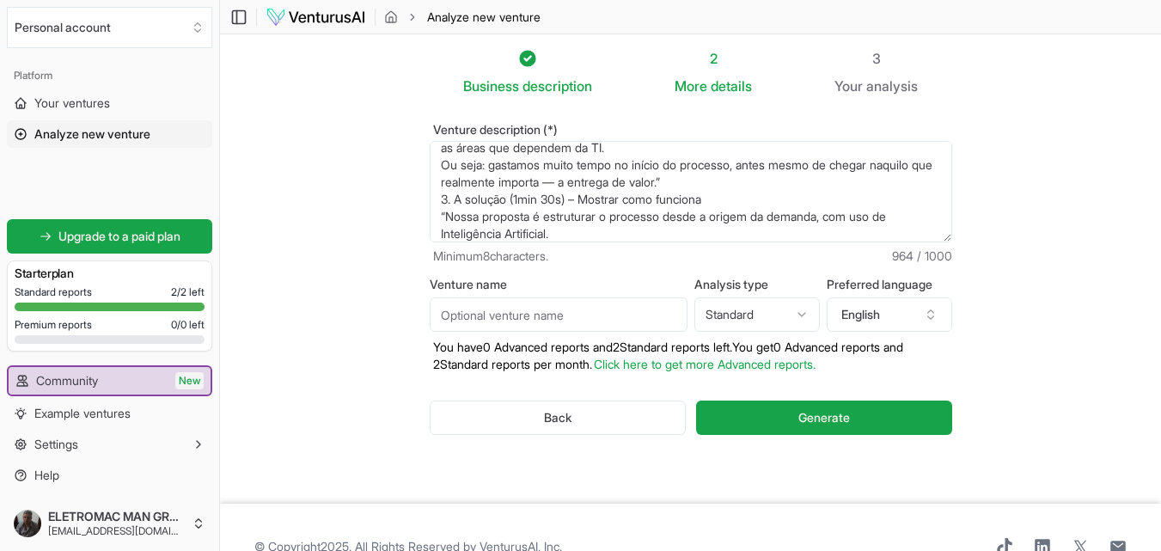
drag, startPoint x: 740, startPoint y: 160, endPoint x: 511, endPoint y: 201, distance: 232.3
click at [511, 201] on textarea "Venture description (*)" at bounding box center [691, 191] width 523 height 101
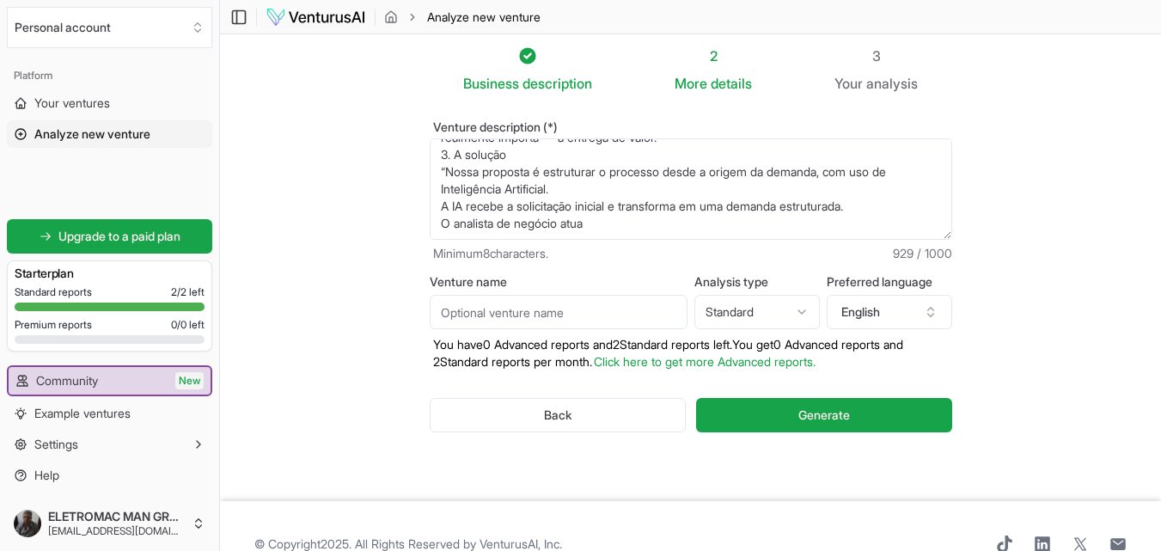
scroll to position [39, 0]
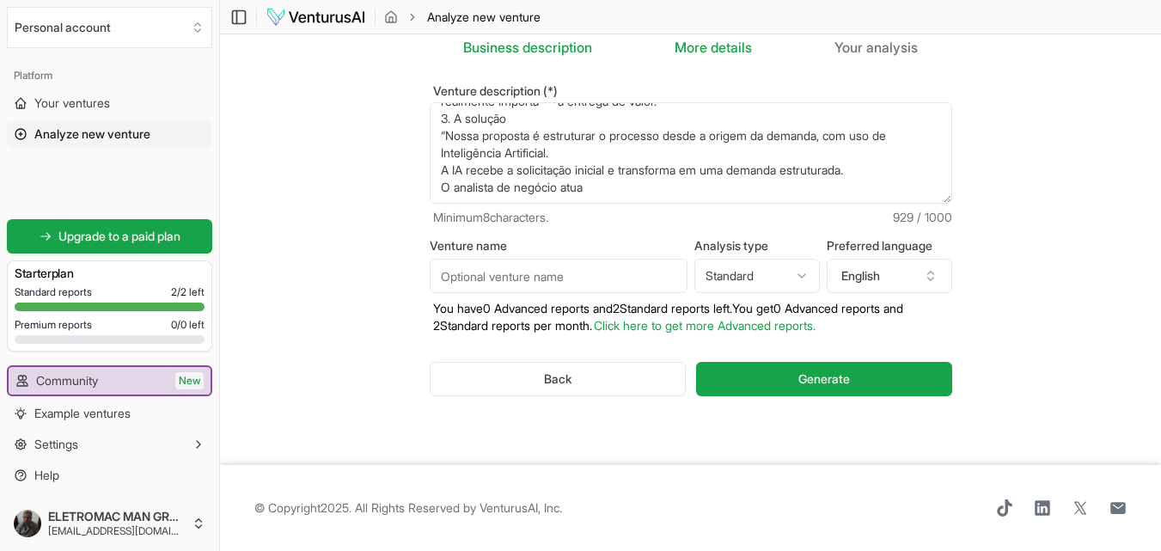
click at [634, 186] on textarea "“Hoje, 40% do tempo dos nossos analistas de negócio é consumido em retrabalho, …" at bounding box center [691, 152] width 523 height 101
drag, startPoint x: 609, startPoint y: 184, endPoint x: 431, endPoint y: 182, distance: 177.9
click at [431, 182] on textarea "“Hoje, 40% do tempo dos nossos analistas de negócio é consumido em retrabalho, …" at bounding box center [691, 152] width 523 height 101
paste textarea "como validador — garantindo que a necessidade está clara e faz sentido"
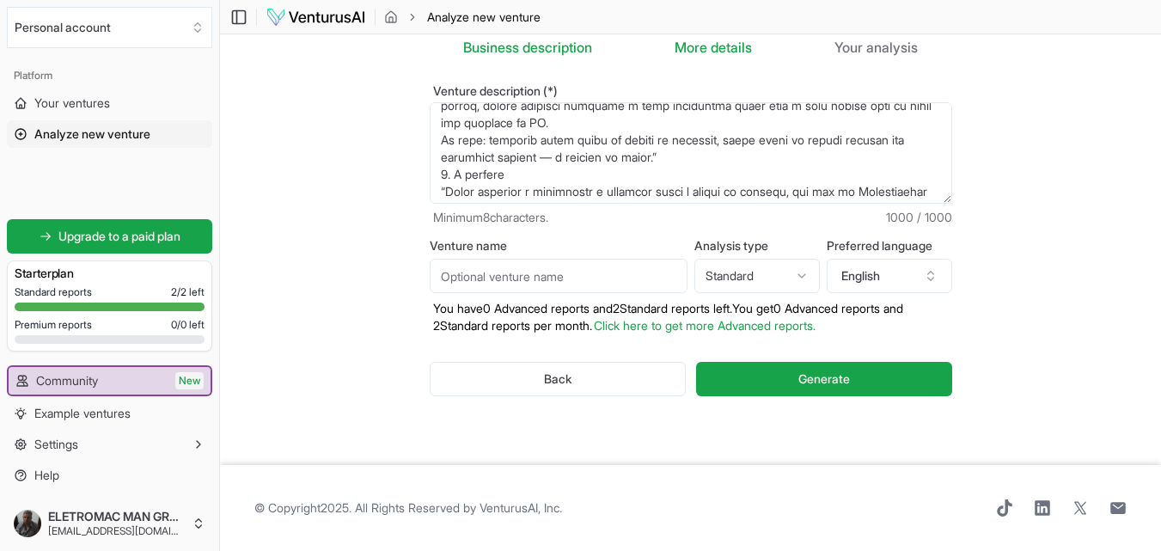
scroll to position [112, 0]
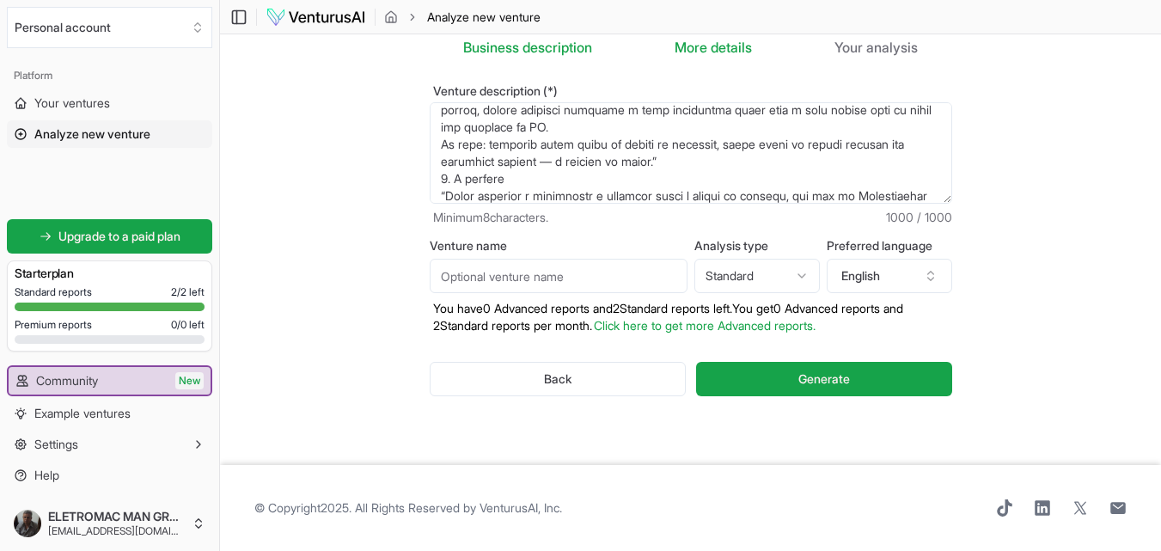
drag, startPoint x: 759, startPoint y: 181, endPoint x: 432, endPoint y: 161, distance: 328.1
click at [426, 161] on div "Venture description (*) “Hoje, 40% do tempo dos nossos analistas de negócio é c…" at bounding box center [691, 255] width 578 height 394
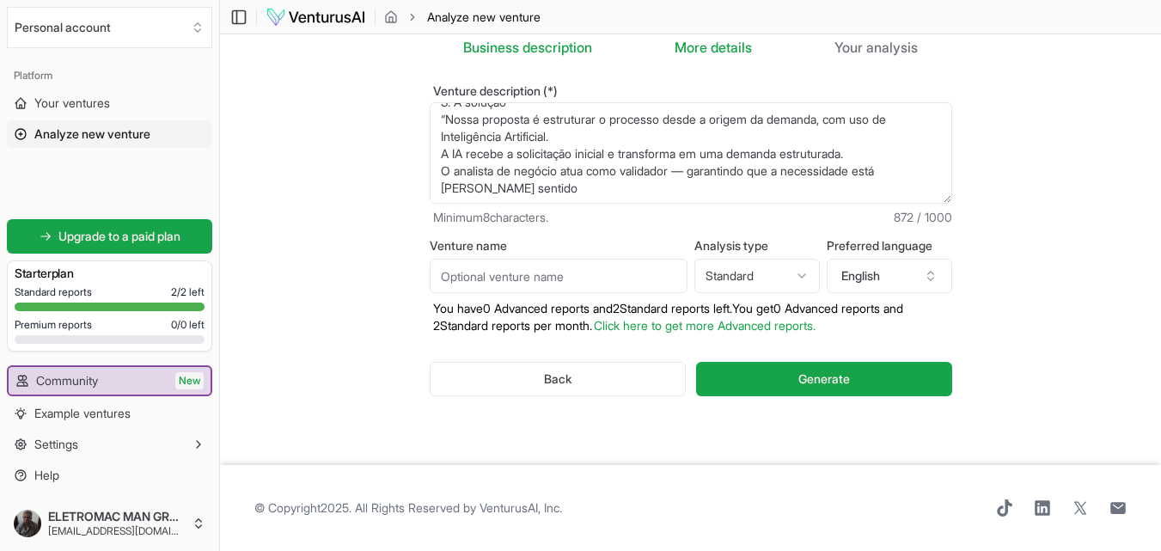
scroll to position [172, 0]
click at [578, 192] on textarea "“Hoje, 40% do tempo dos nossos analistas de negócio é consumido em retrabalho, …" at bounding box center [691, 152] width 523 height 101
drag, startPoint x: 551, startPoint y: 170, endPoint x: 556, endPoint y: 182, distance: 13.1
click at [554, 171] on textarea "“Hoje, 40% do tempo dos nossos analistas de negócio é consumido em retrabalho, …" at bounding box center [691, 152] width 523 height 101
click at [558, 184] on textarea "“Hoje, 40% do tempo dos nossos analistas de negócio é consumido em retrabalho, …" at bounding box center [691, 152] width 523 height 101
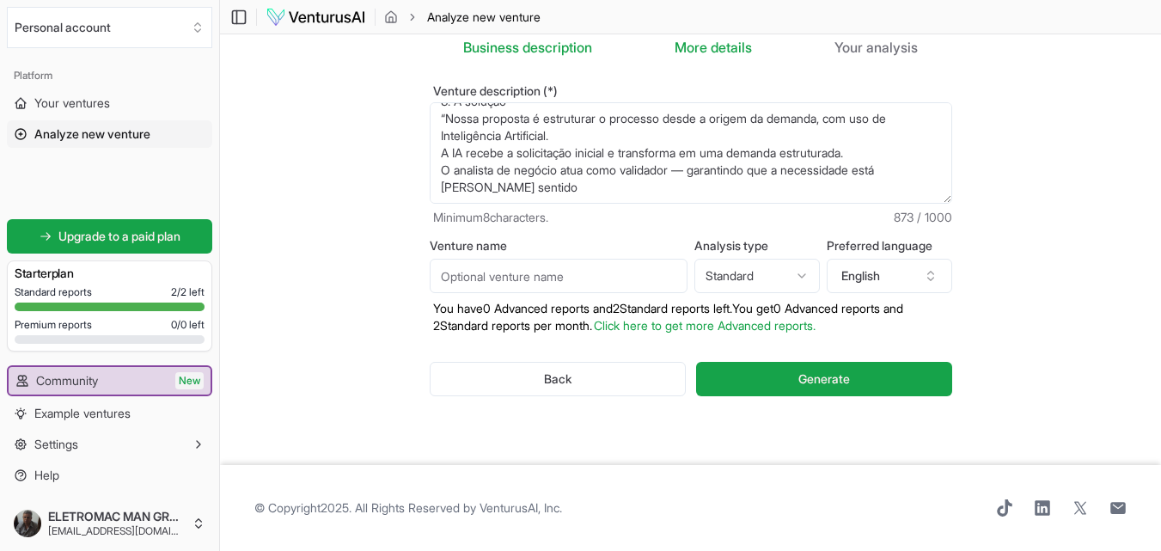
paste textarea "Com a especificação validada, a IA gera automaticamente um primeiro rascunho do…"
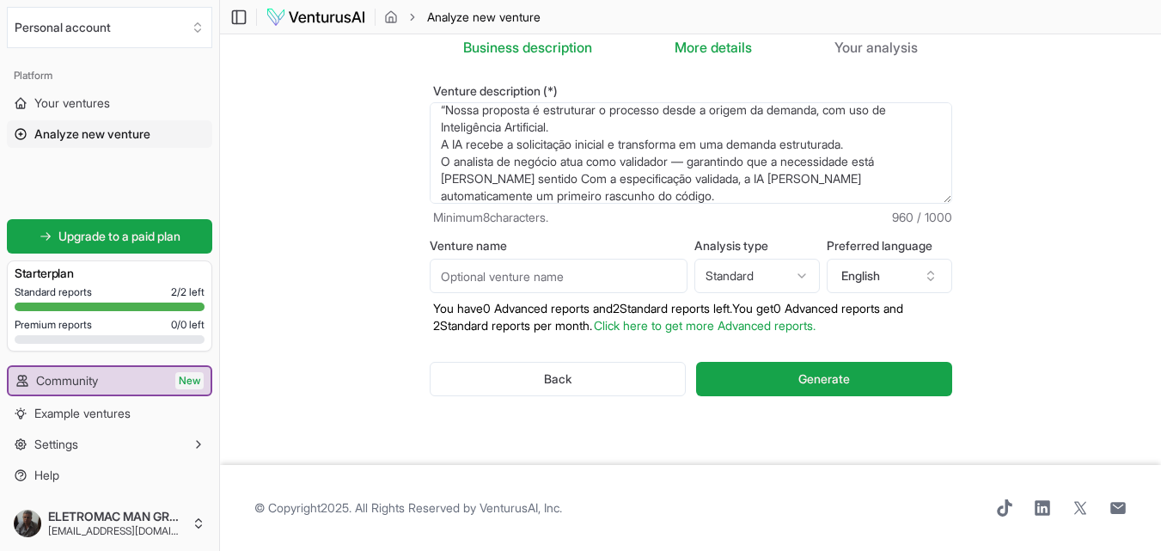
type textarea "“Hoje, 40% do tempo dos nossos analistas de negócio é consumido em retrabalho, …"
click at [564, 279] on input "Venture name" at bounding box center [559, 276] width 258 height 34
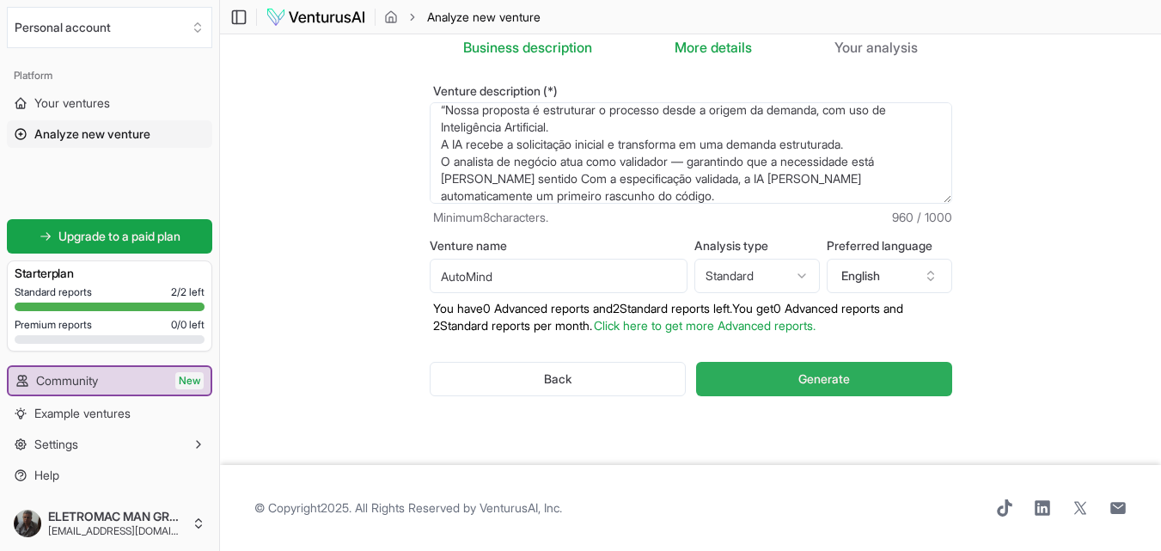
type input "AutoMind"
click at [805, 384] on span "Generate" at bounding box center [825, 378] width 52 height 17
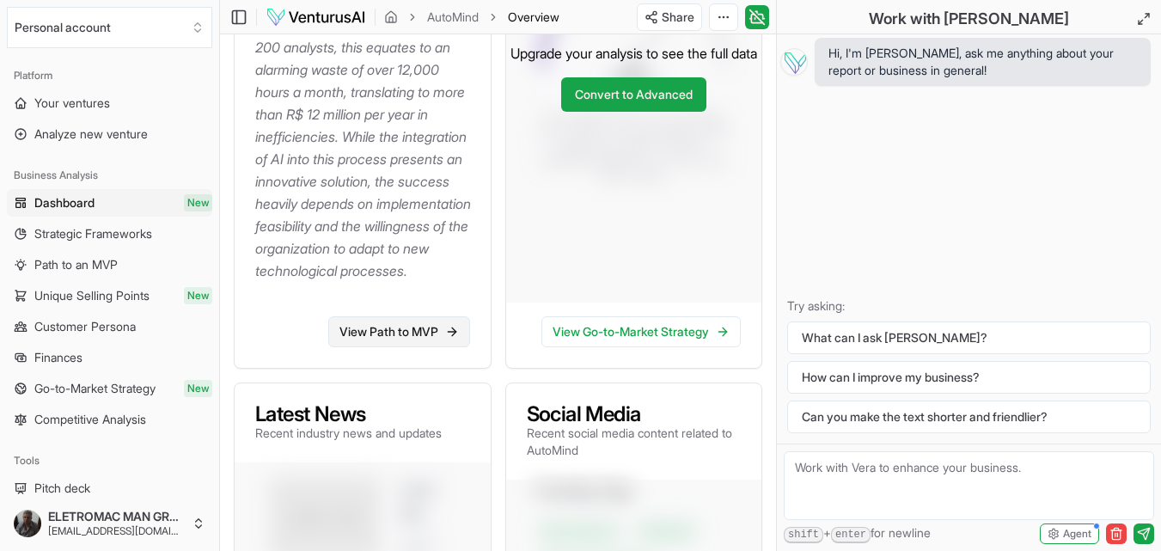
scroll to position [516, 0]
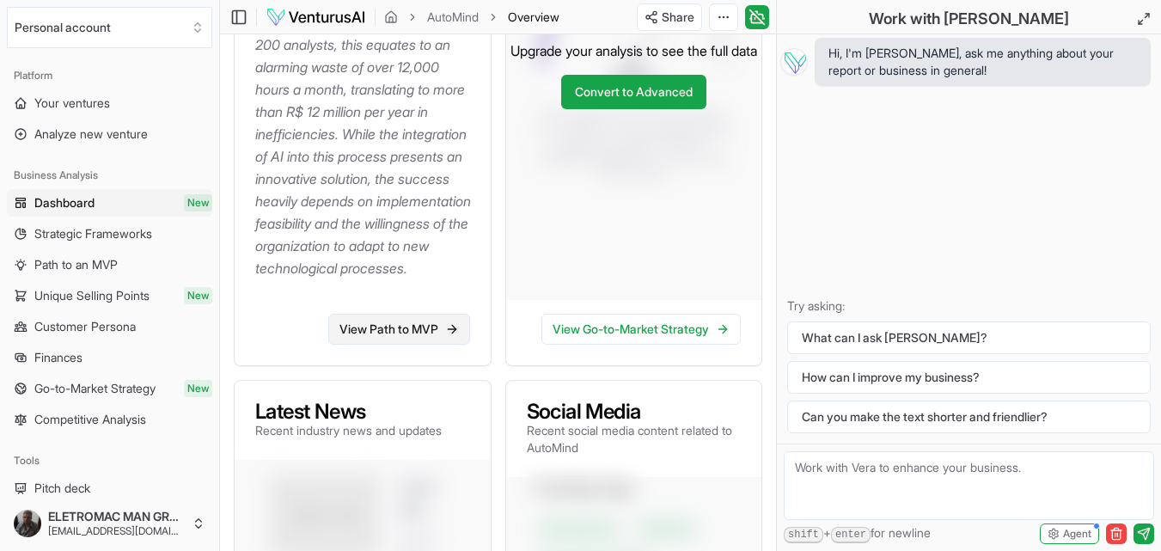
click at [411, 345] on link "View Path to MVP" at bounding box center [399, 329] width 142 height 31
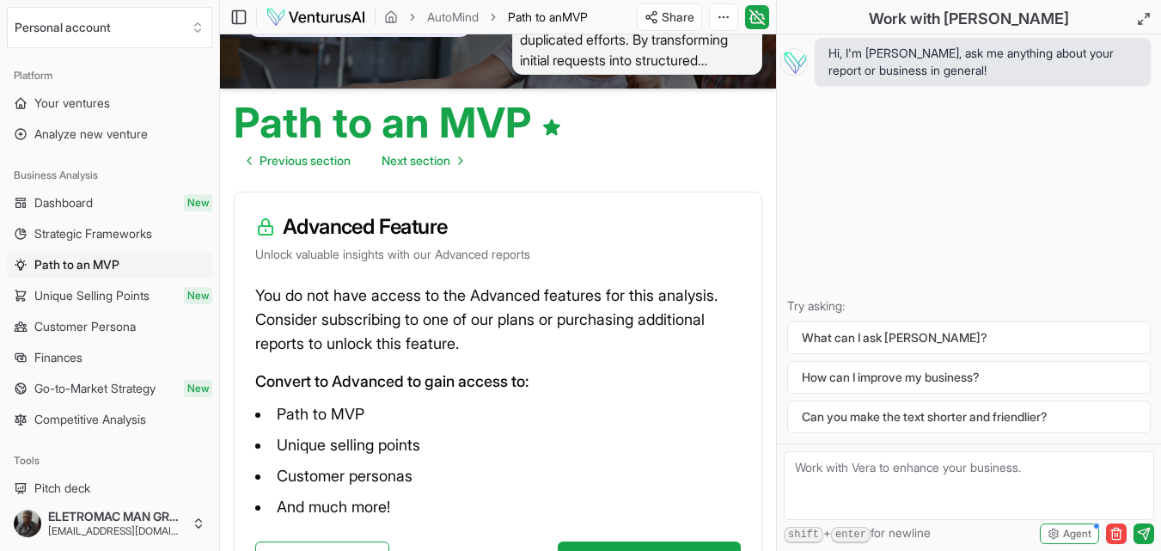
scroll to position [252, 0]
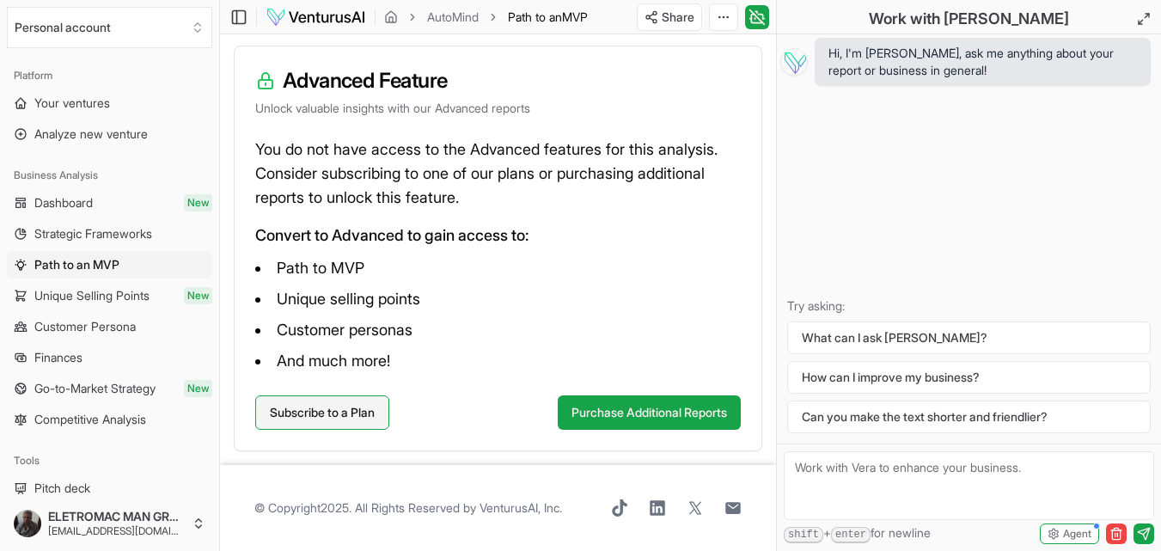
click at [312, 407] on link "Subscribe to a Plan" at bounding box center [322, 412] width 134 height 34
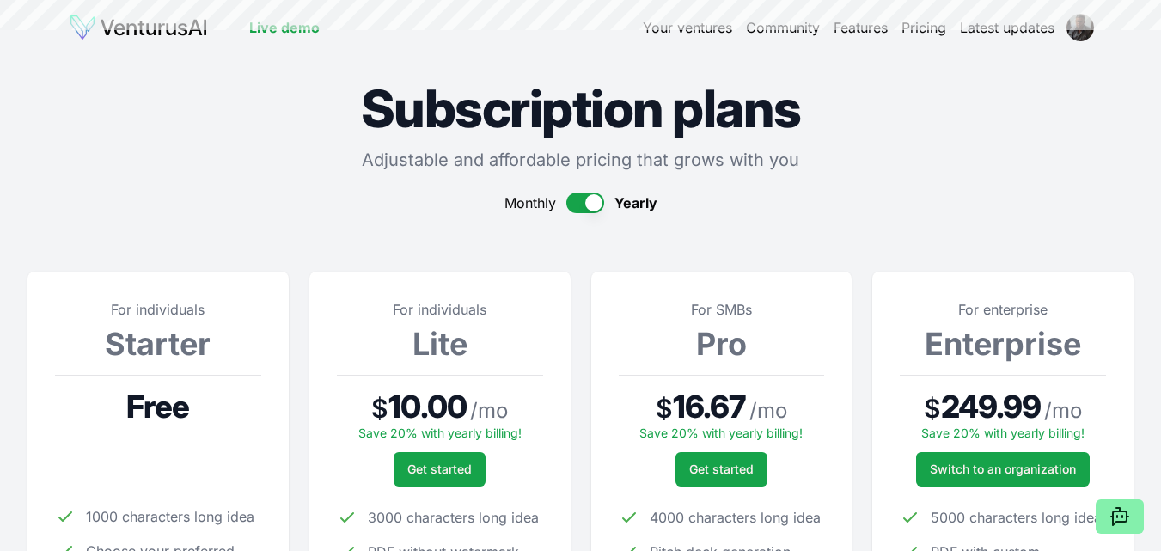
scroll to position [252, 0]
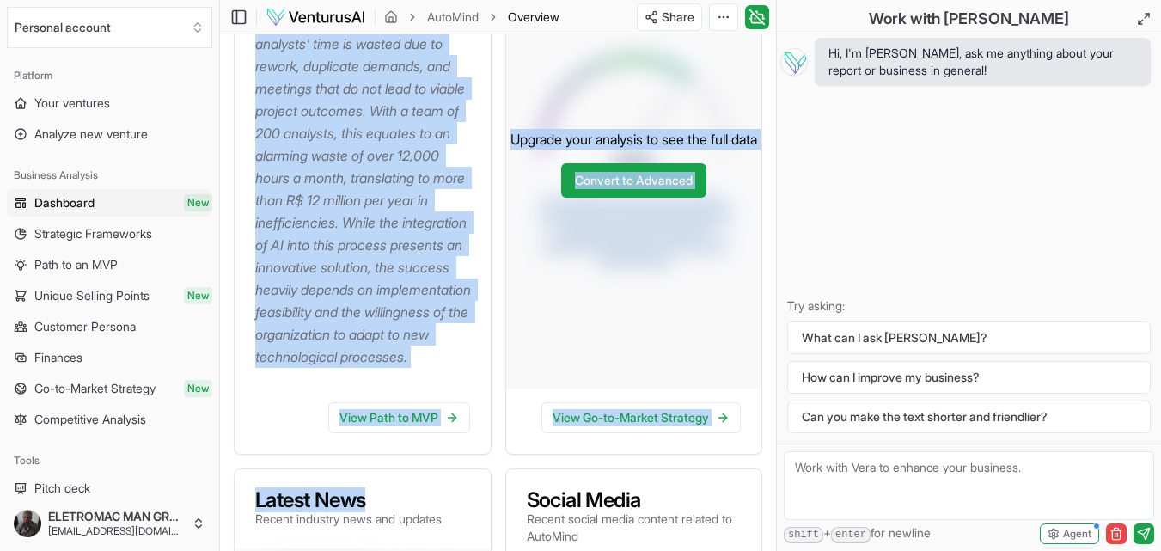
scroll to position [437, 0]
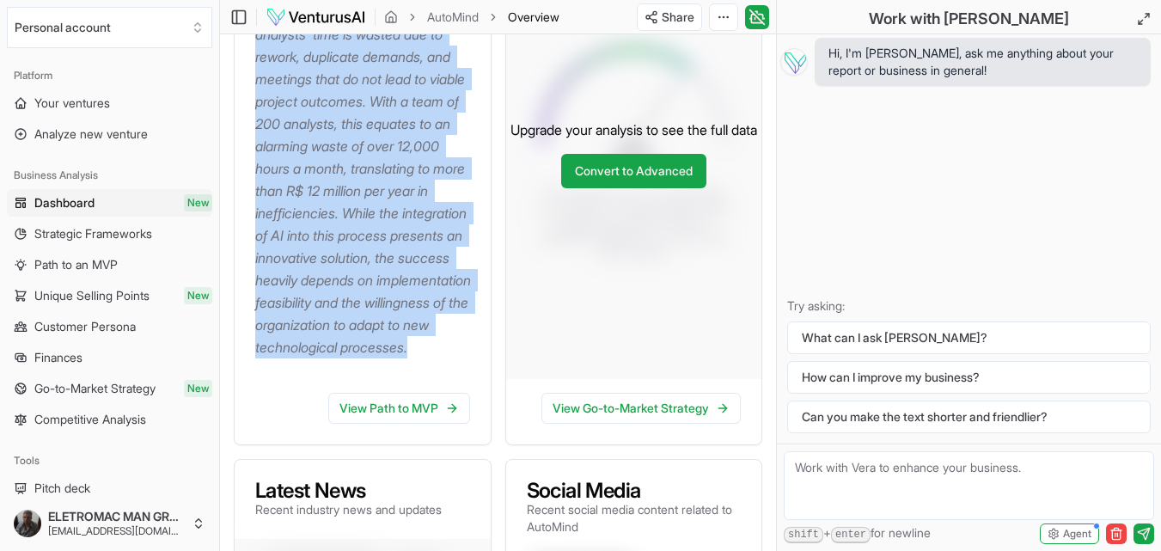
drag, startPoint x: 256, startPoint y: 251, endPoint x: 345, endPoint y: 394, distance: 167.9
click at [345, 358] on p "The business idea focuses on leveraging Artificial Intelligence (AI) to streaml…" at bounding box center [366, 123] width 222 height 469
copy p "The business idea focuses on leveraging Artificial Intelligence (AI) to streaml…"
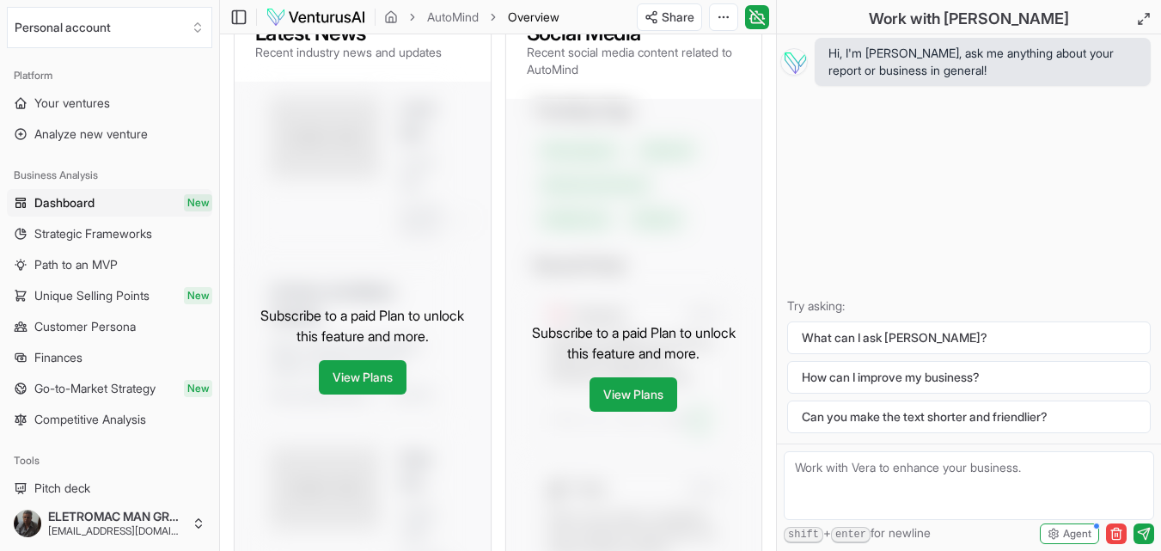
scroll to position [866, 0]
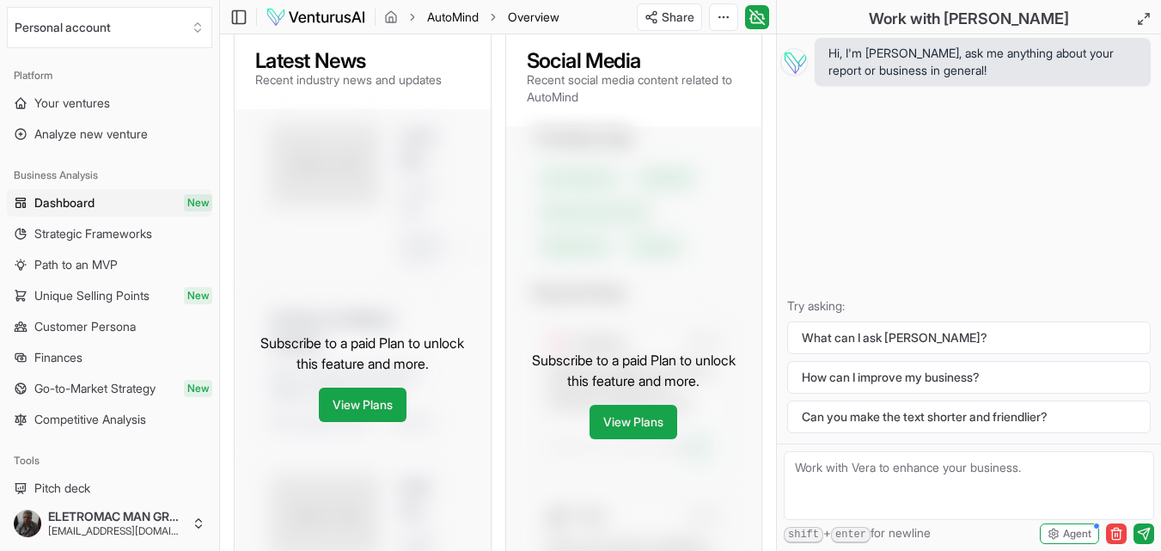
click at [444, 17] on link "AutoMind" at bounding box center [453, 17] width 52 height 17
